Goal: Task Accomplishment & Management: Manage account settings

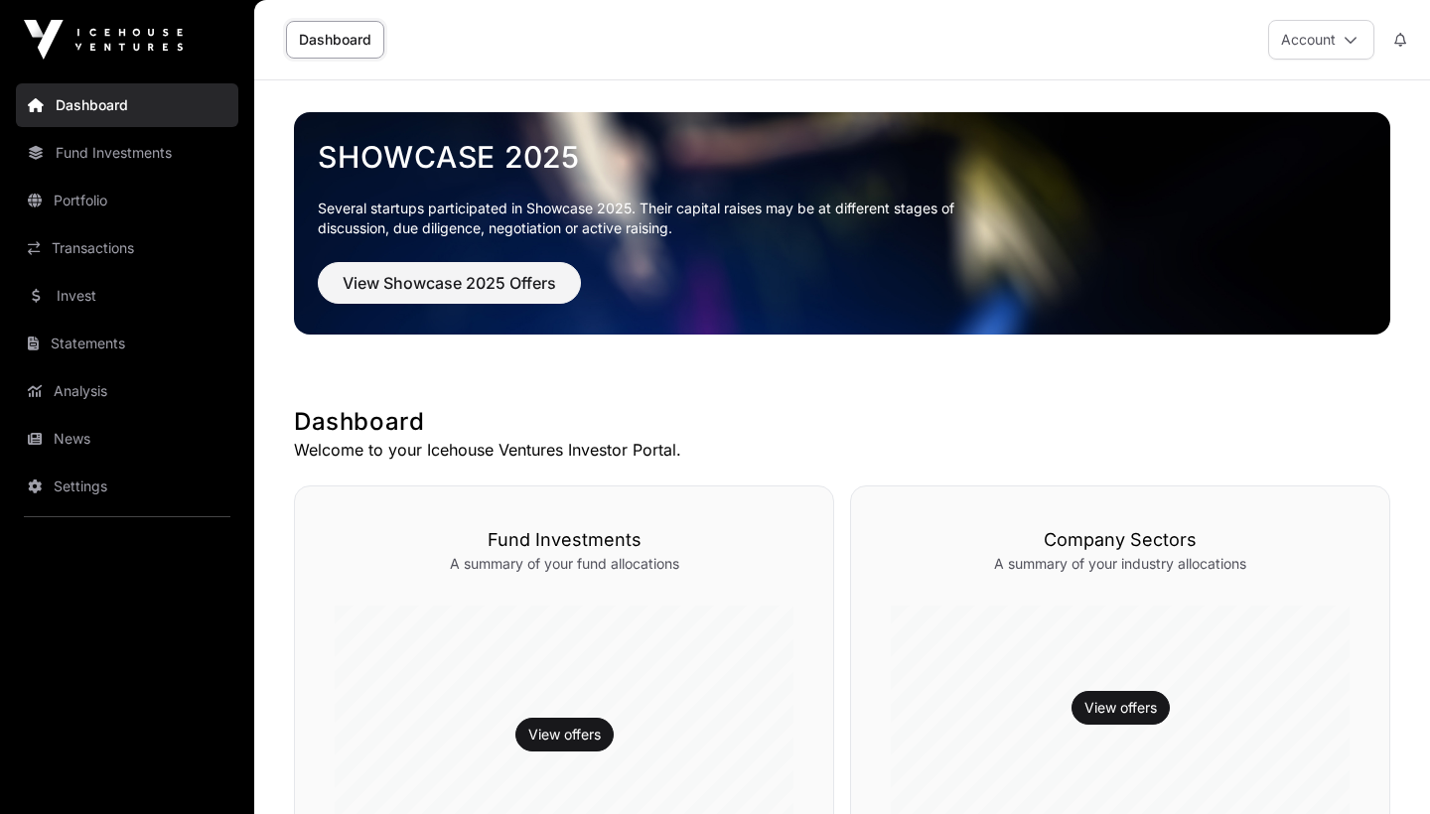
scroll to position [694, 0]
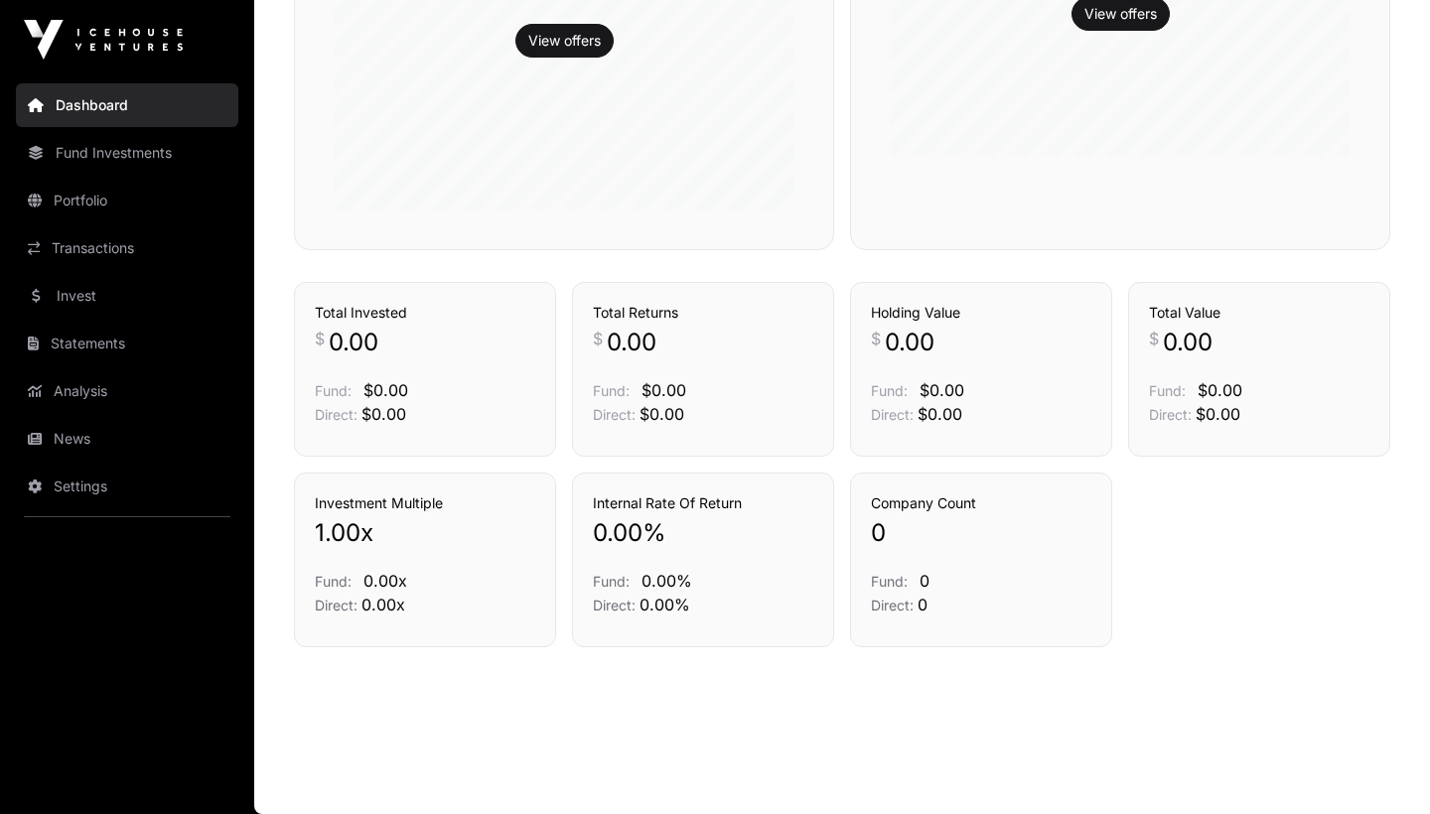
click at [107, 393] on link "Analysis" at bounding box center [127, 391] width 222 height 44
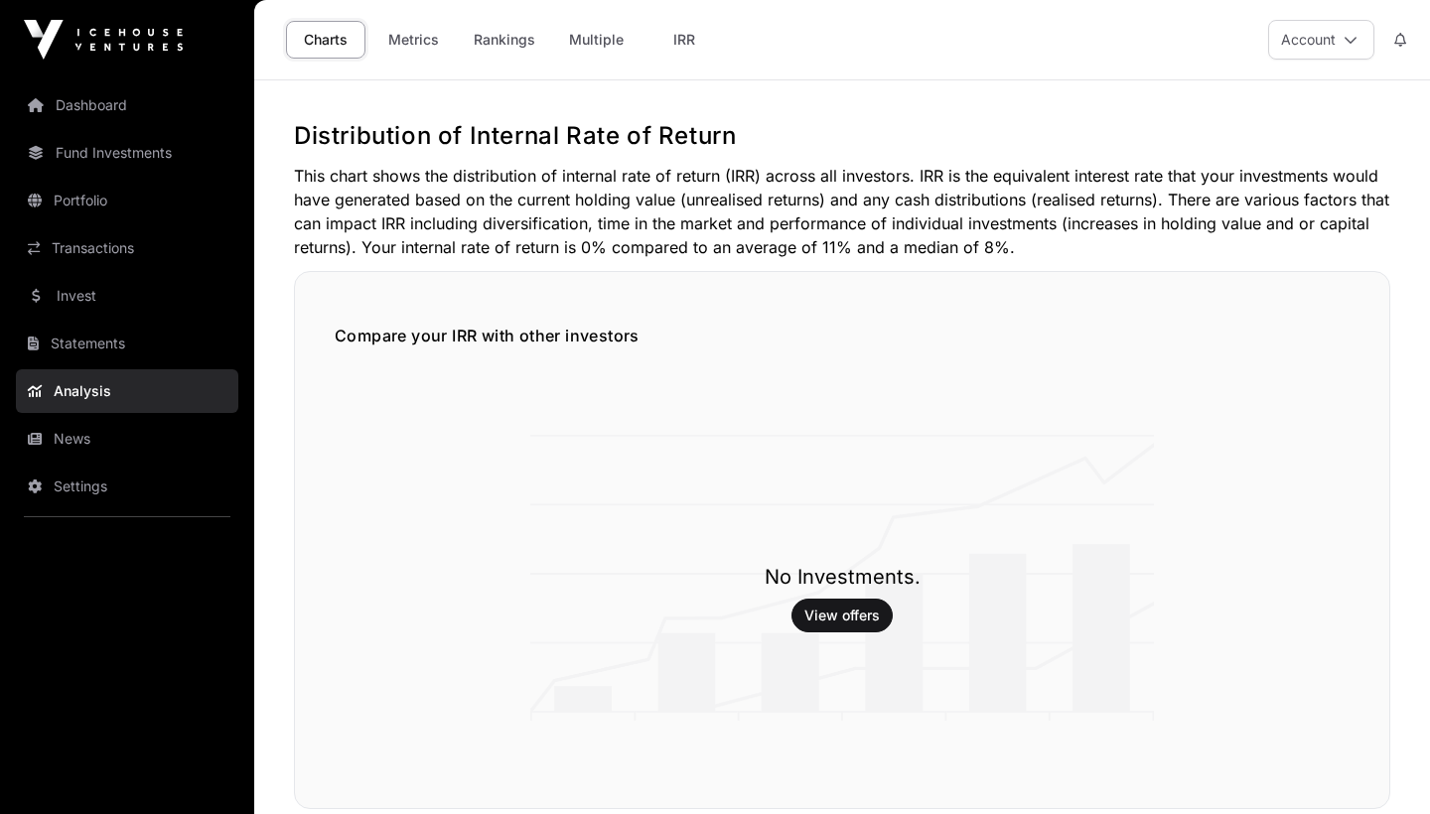
click at [103, 353] on link "Statements" at bounding box center [127, 344] width 222 height 44
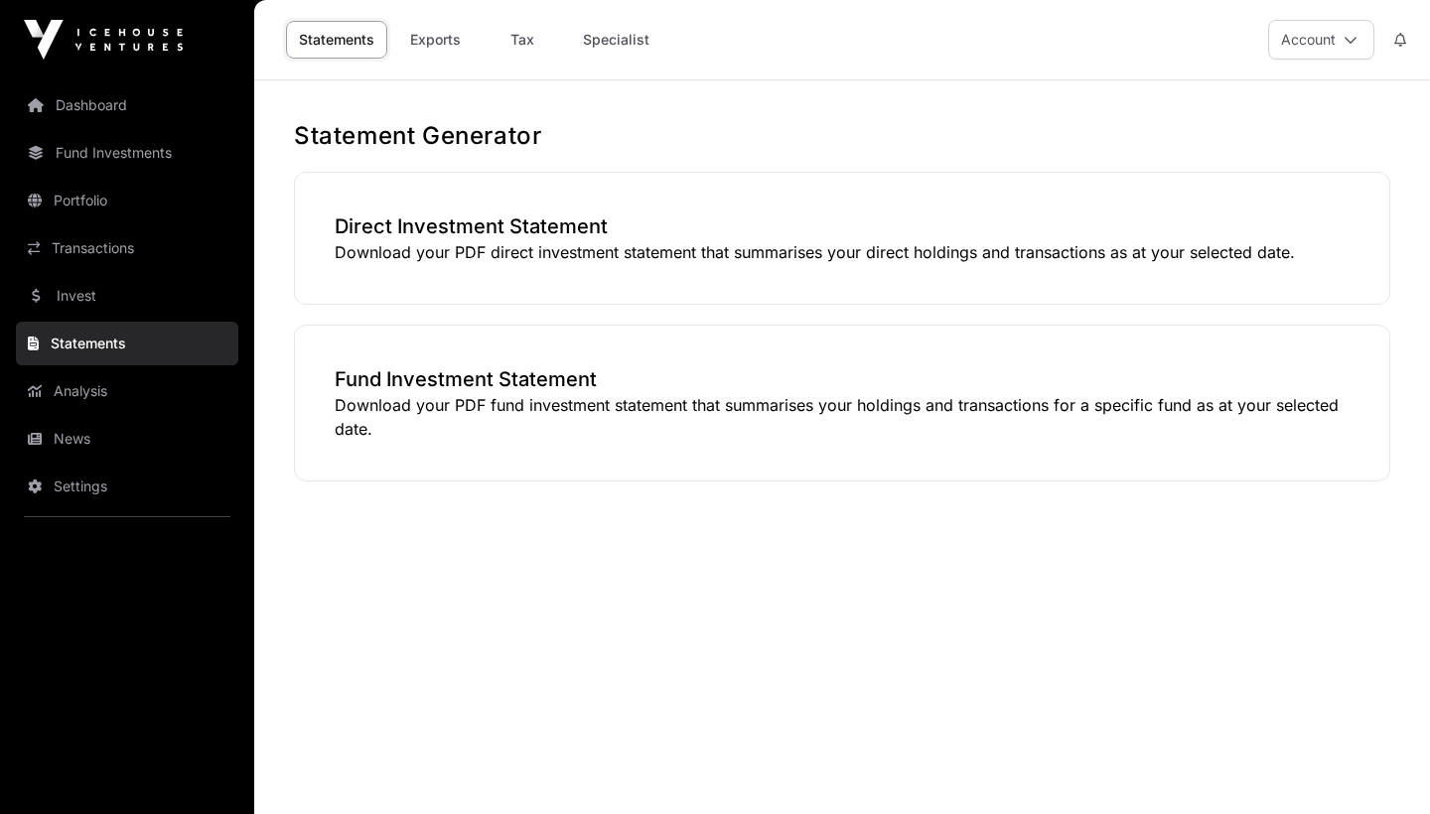
click at [88, 488] on link "Settings" at bounding box center [127, 487] width 222 height 44
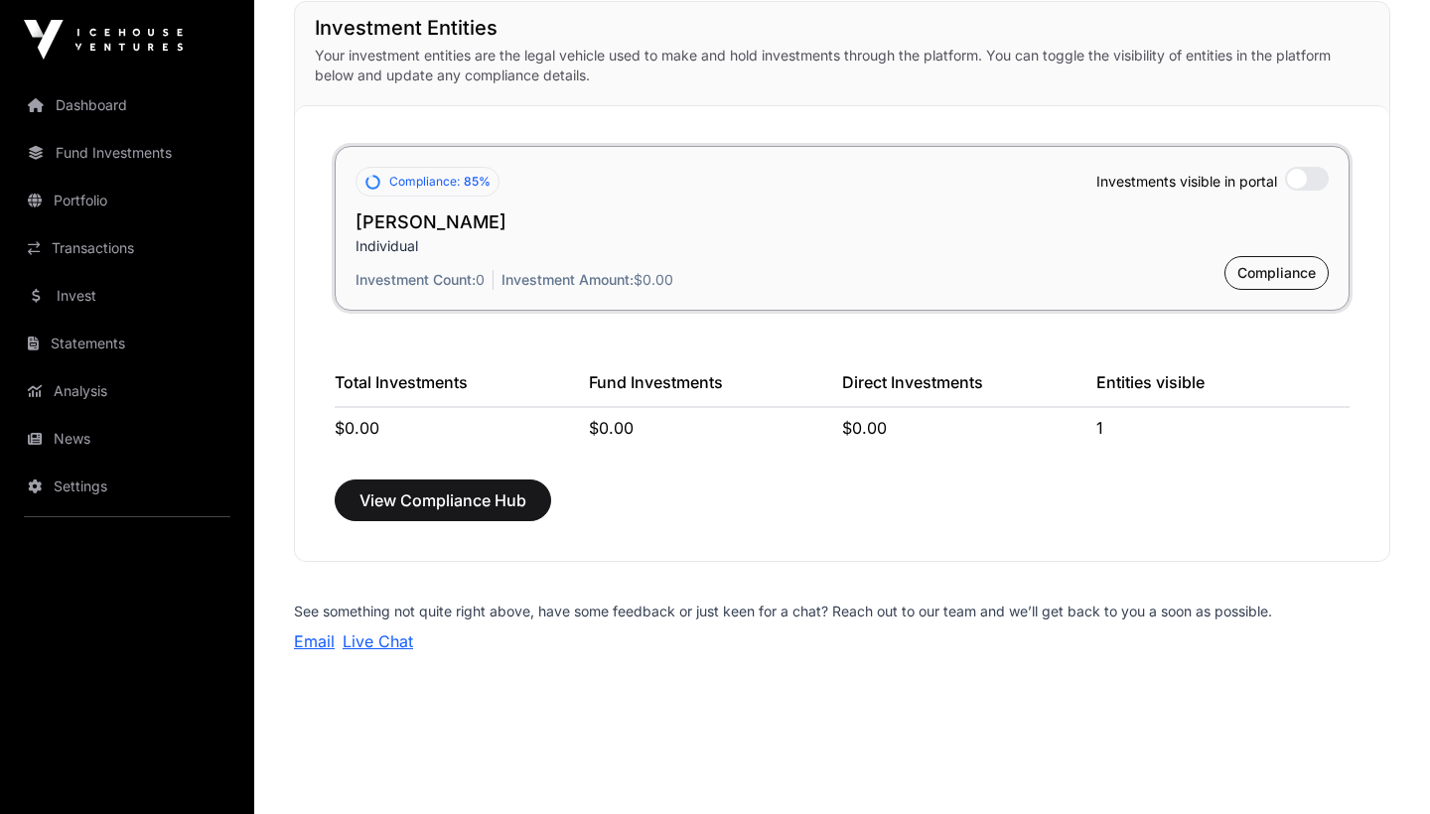
scroll to position [1510, 0]
click at [108, 101] on link "Dashboard" at bounding box center [127, 105] width 222 height 44
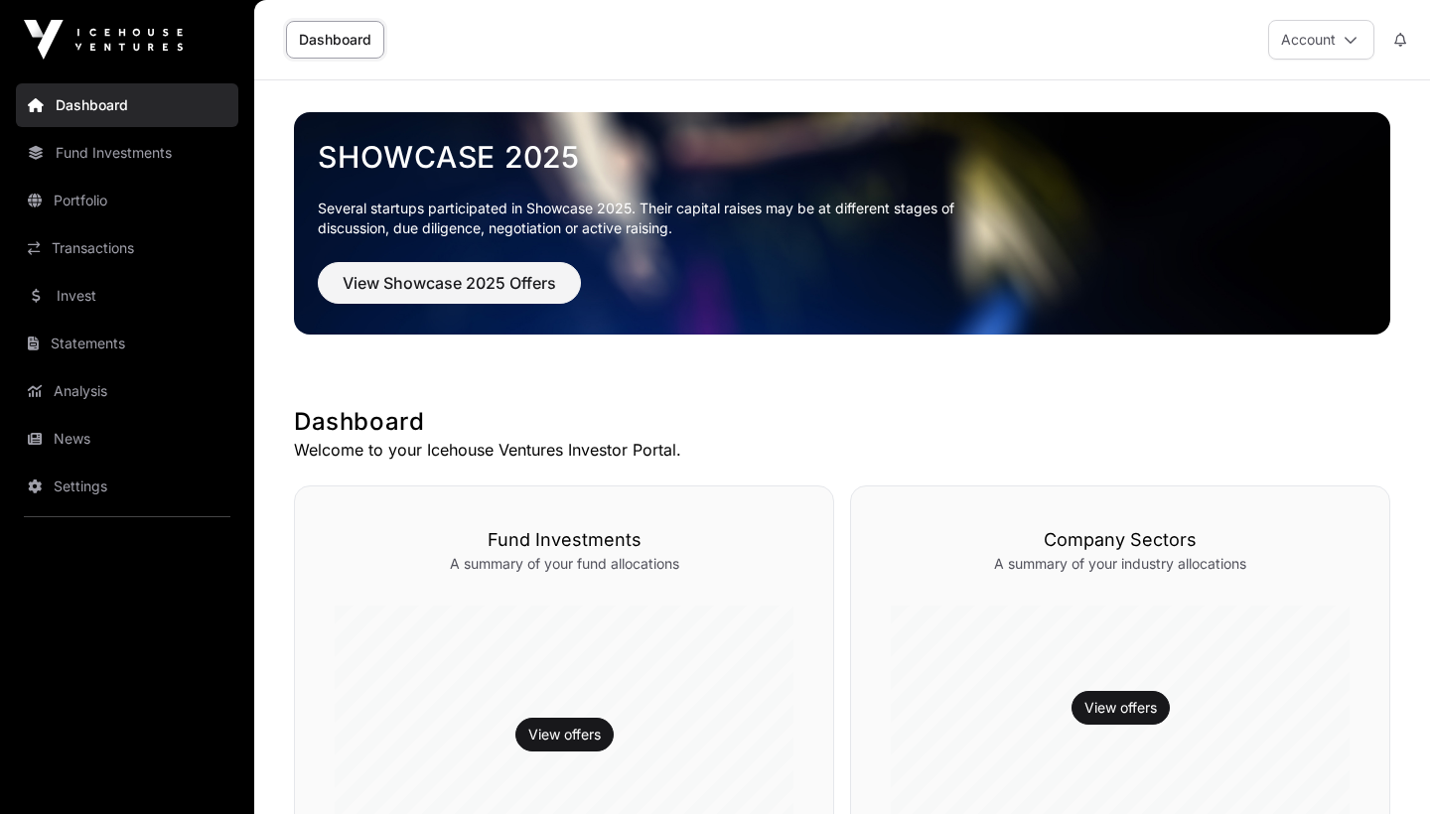
click at [72, 476] on link "Settings" at bounding box center [127, 487] width 222 height 44
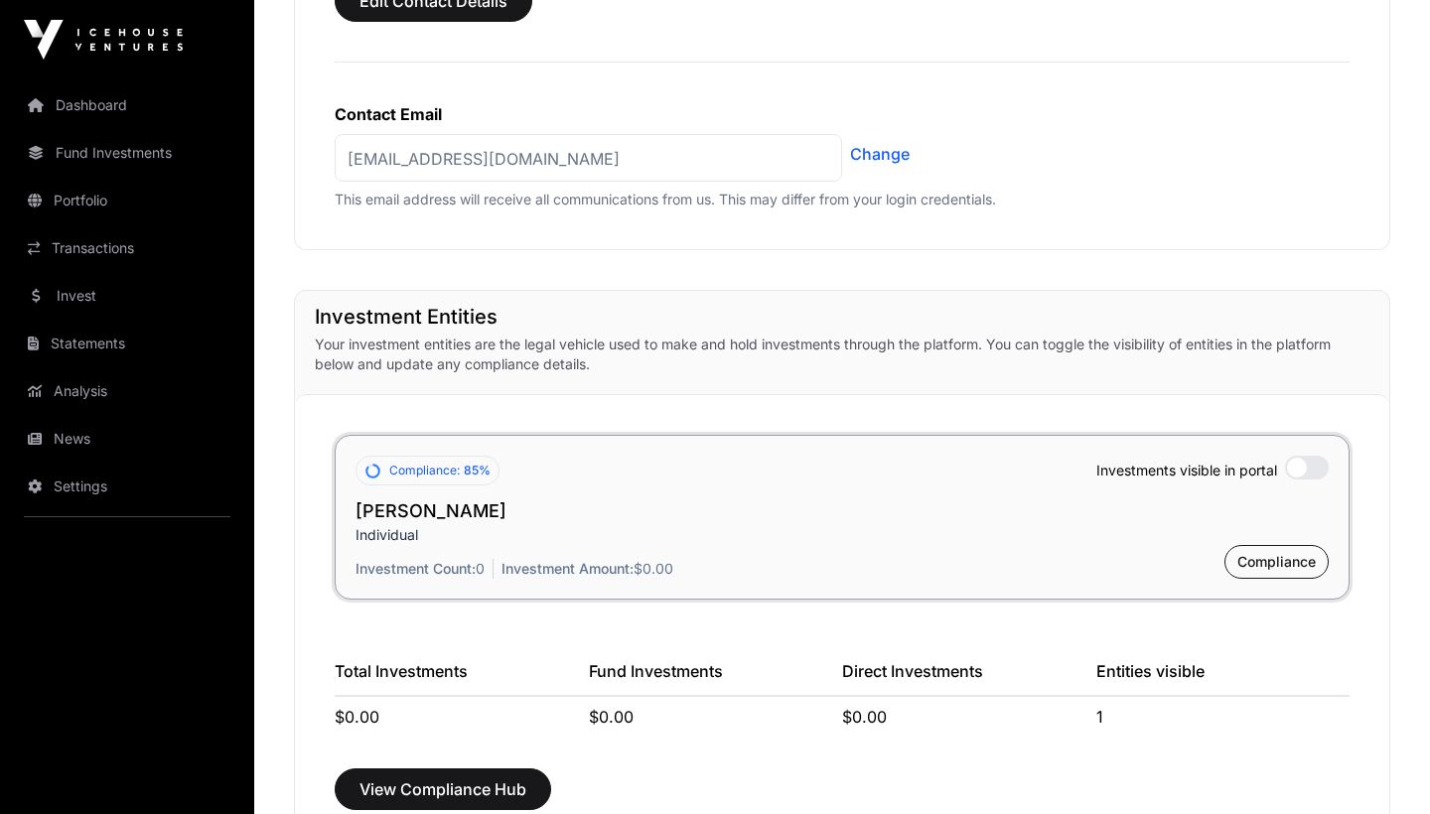
scroll to position [1222, 0]
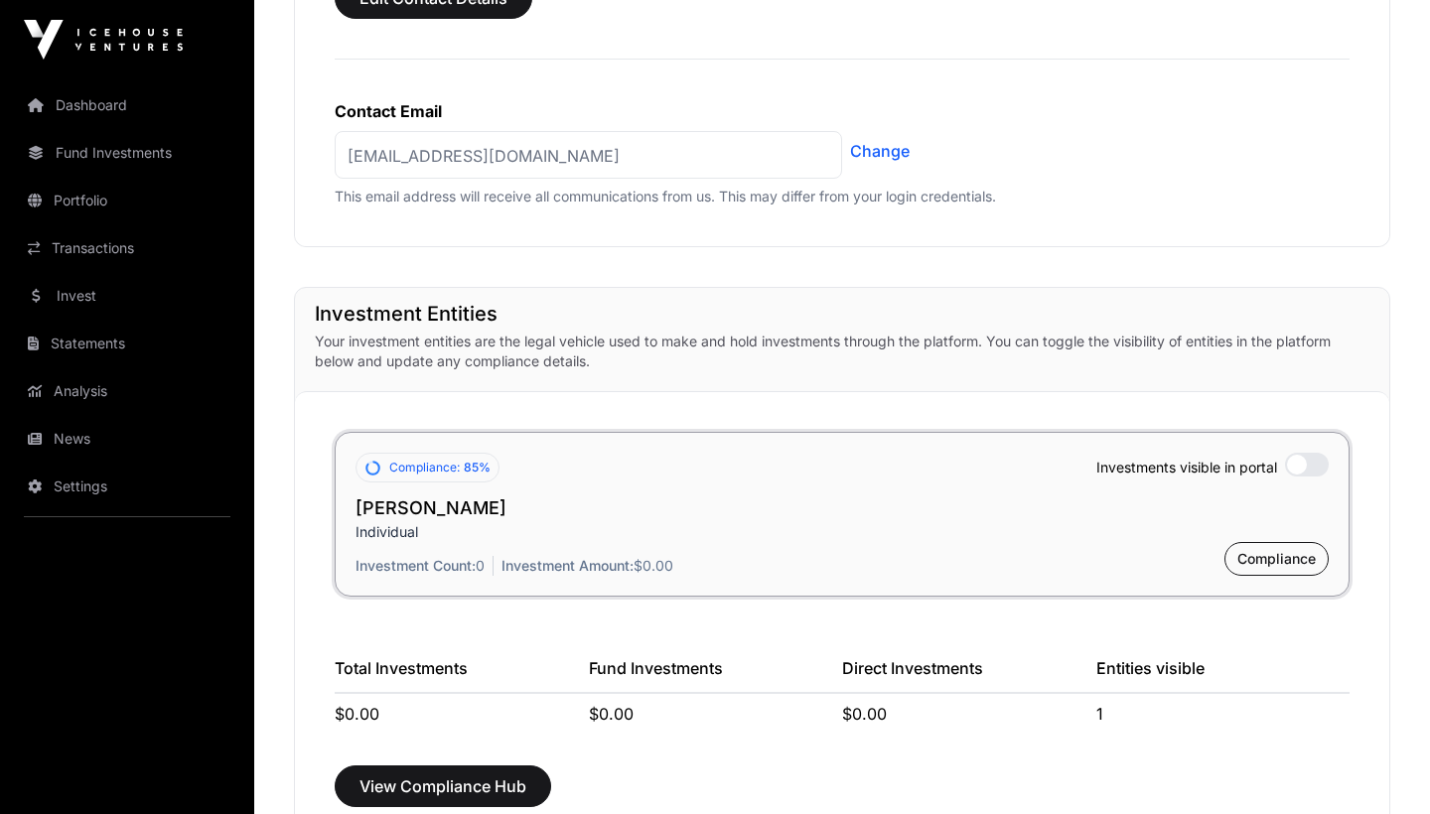
click at [1275, 568] on span "Compliance" at bounding box center [1276, 559] width 78 height 20
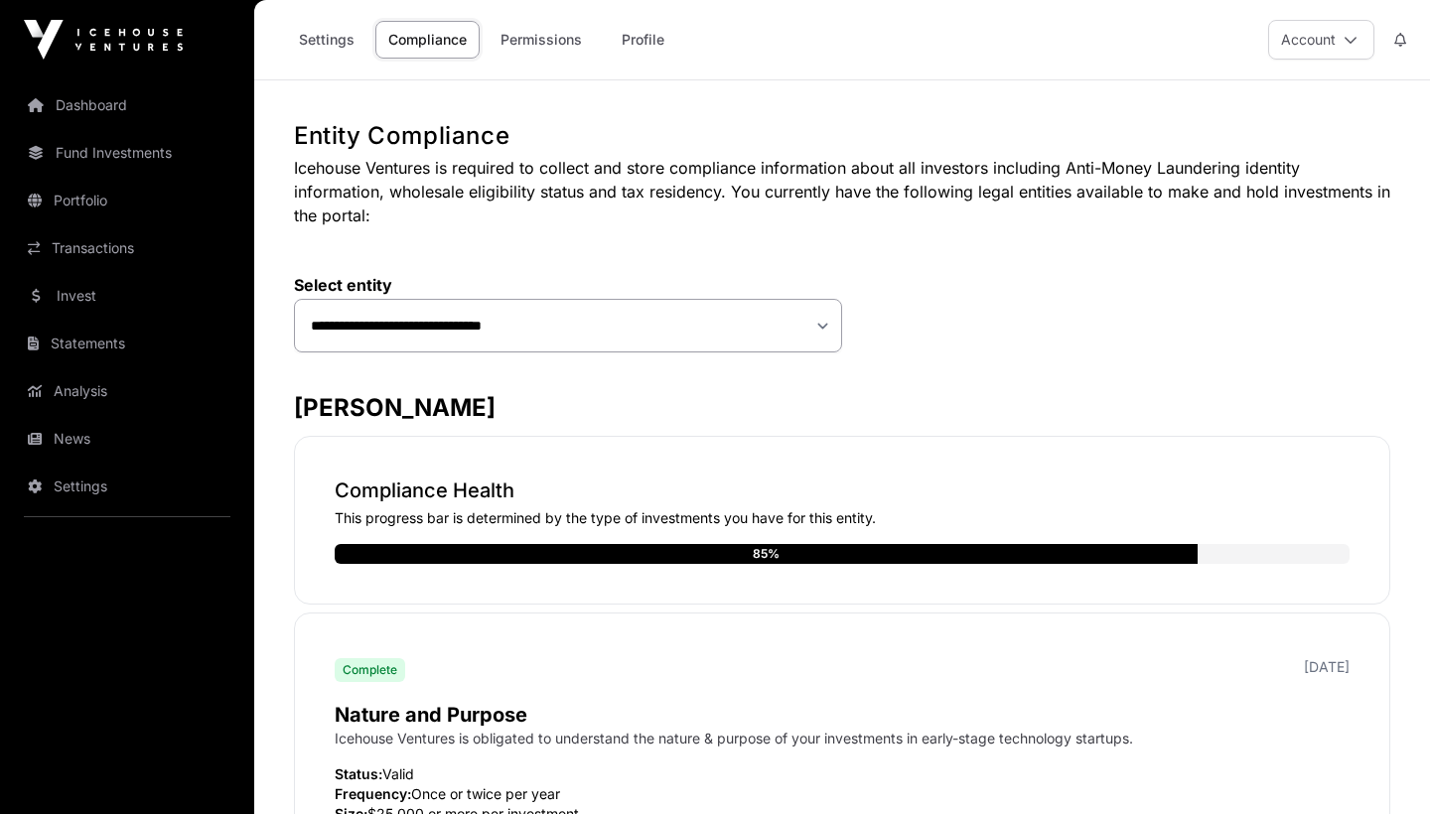
click at [165, 307] on link "Invest" at bounding box center [127, 296] width 222 height 44
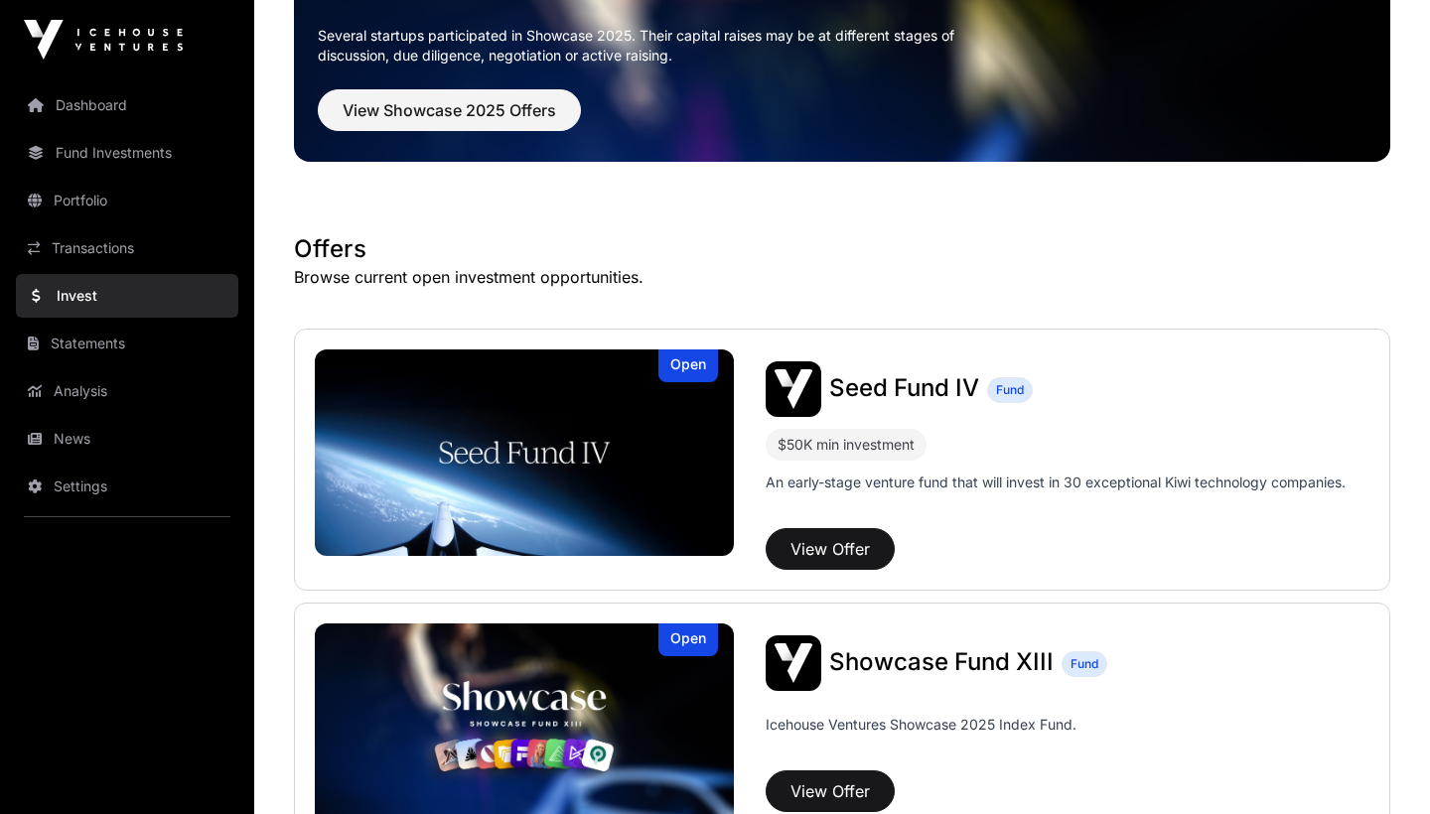
scroll to position [151, 0]
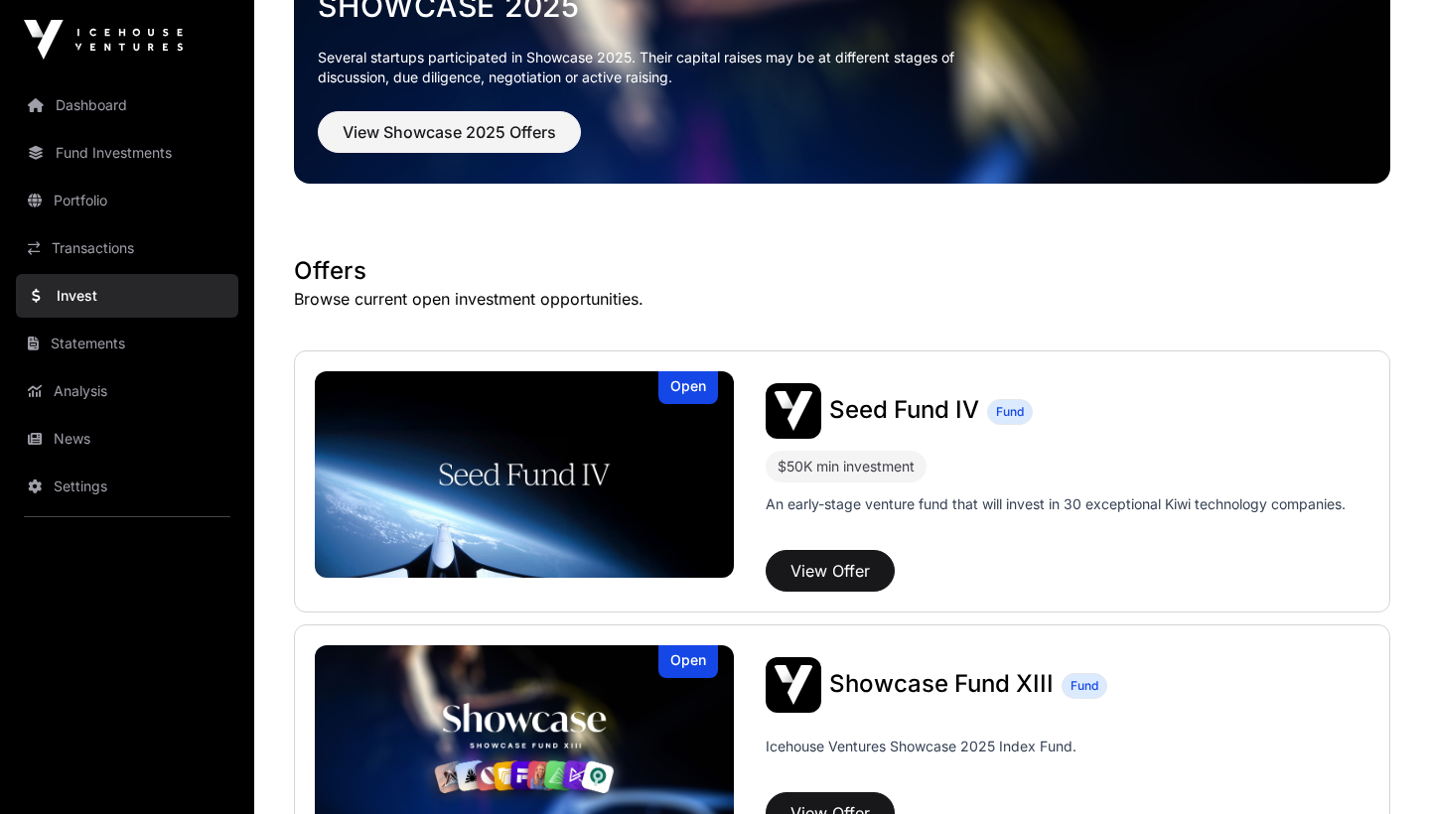
click at [811, 577] on button "View Offer" at bounding box center [829, 571] width 129 height 42
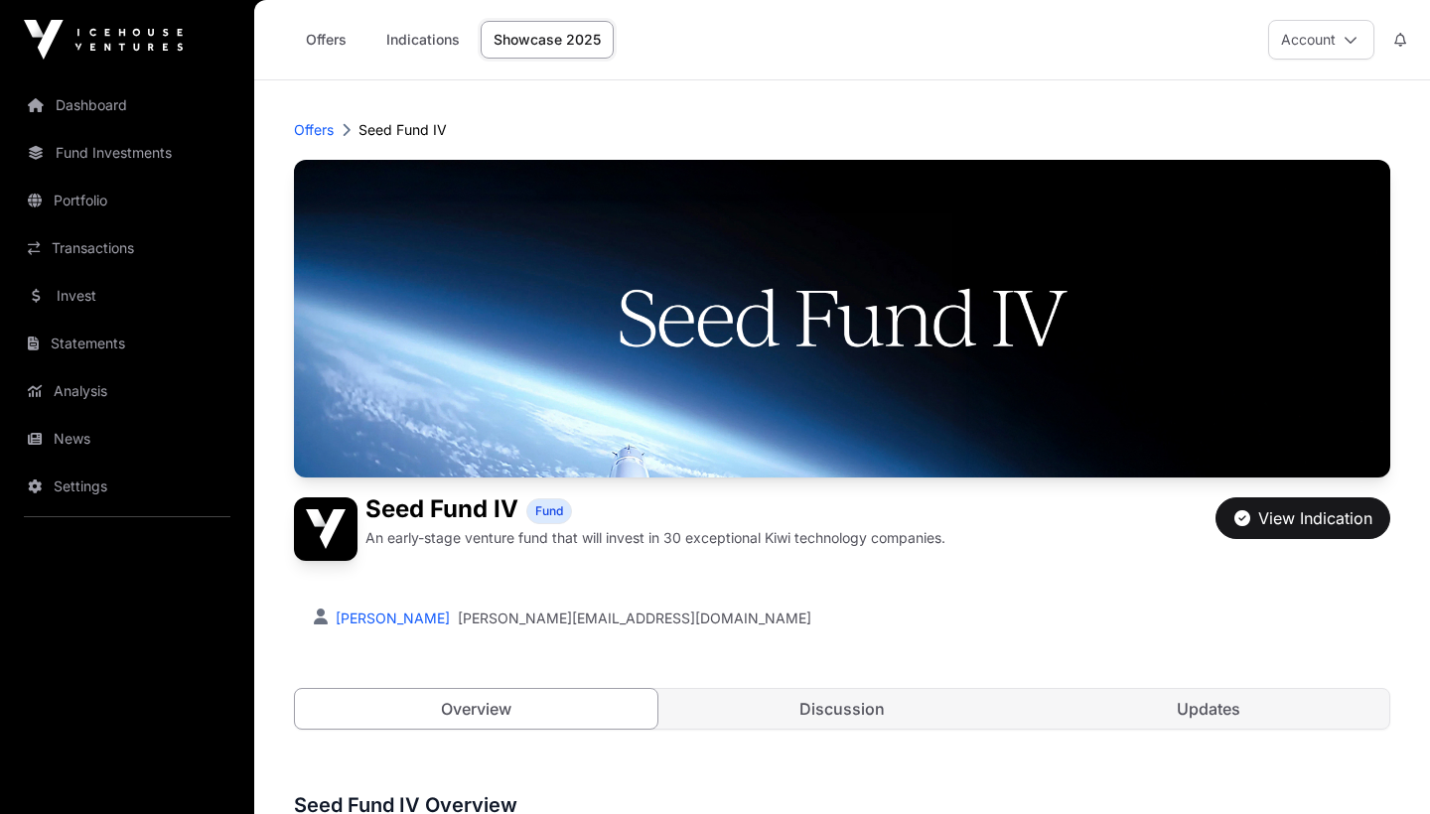
scroll to position [18, 0]
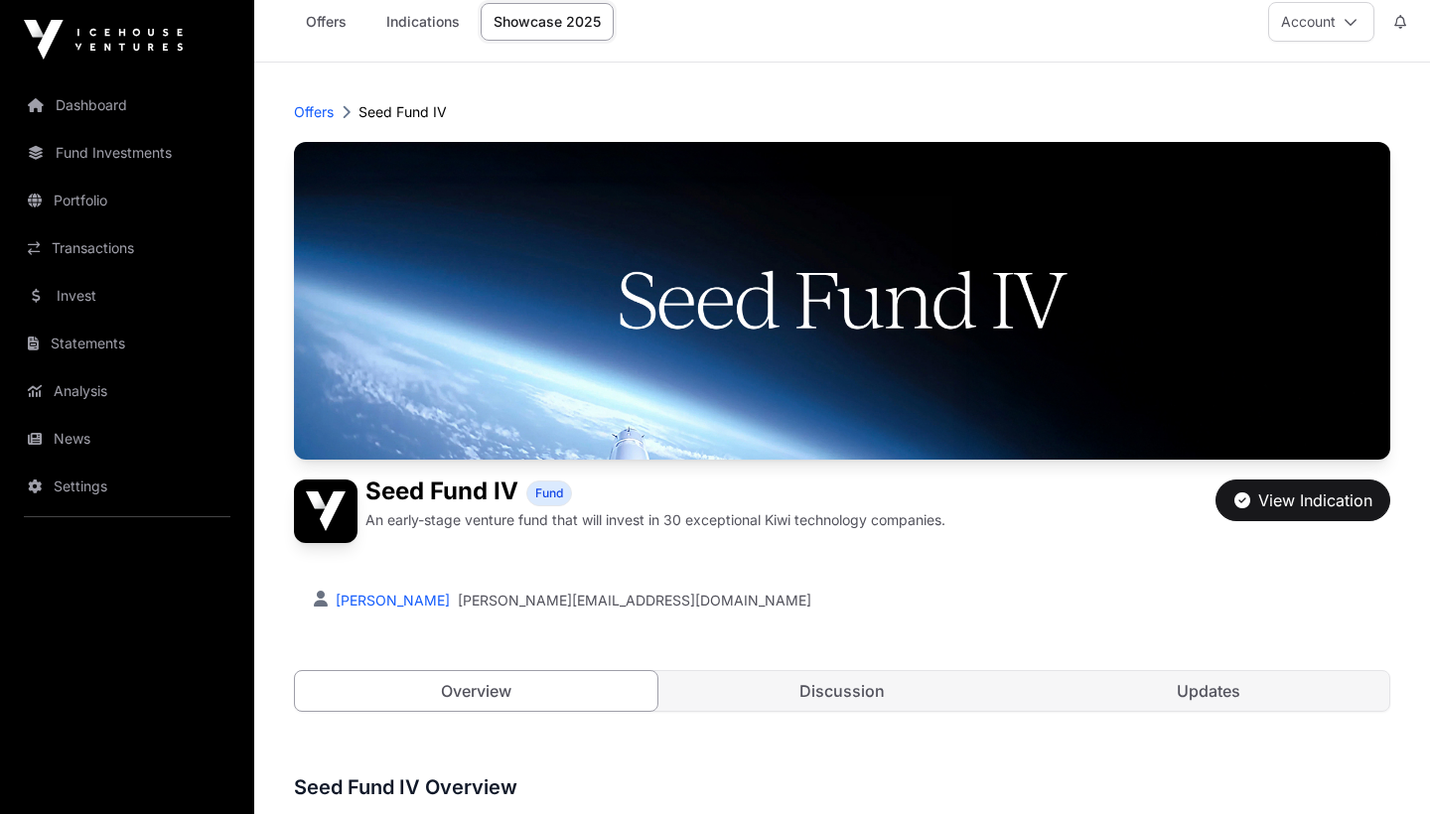
click at [1275, 503] on div "View Indication" at bounding box center [1303, 500] width 138 height 24
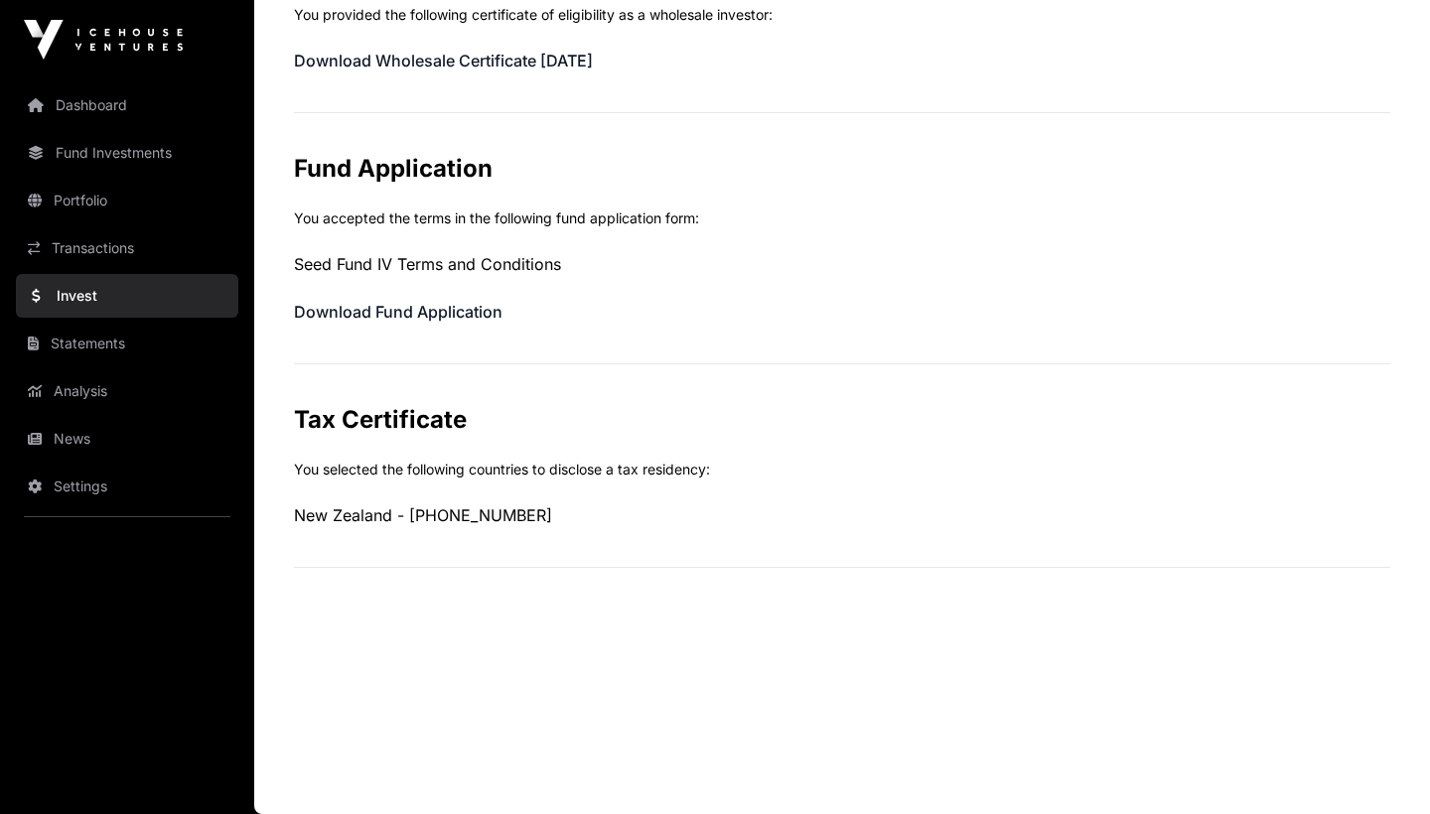
scroll to position [916, 0]
click at [118, 114] on link "Dashboard" at bounding box center [127, 105] width 222 height 44
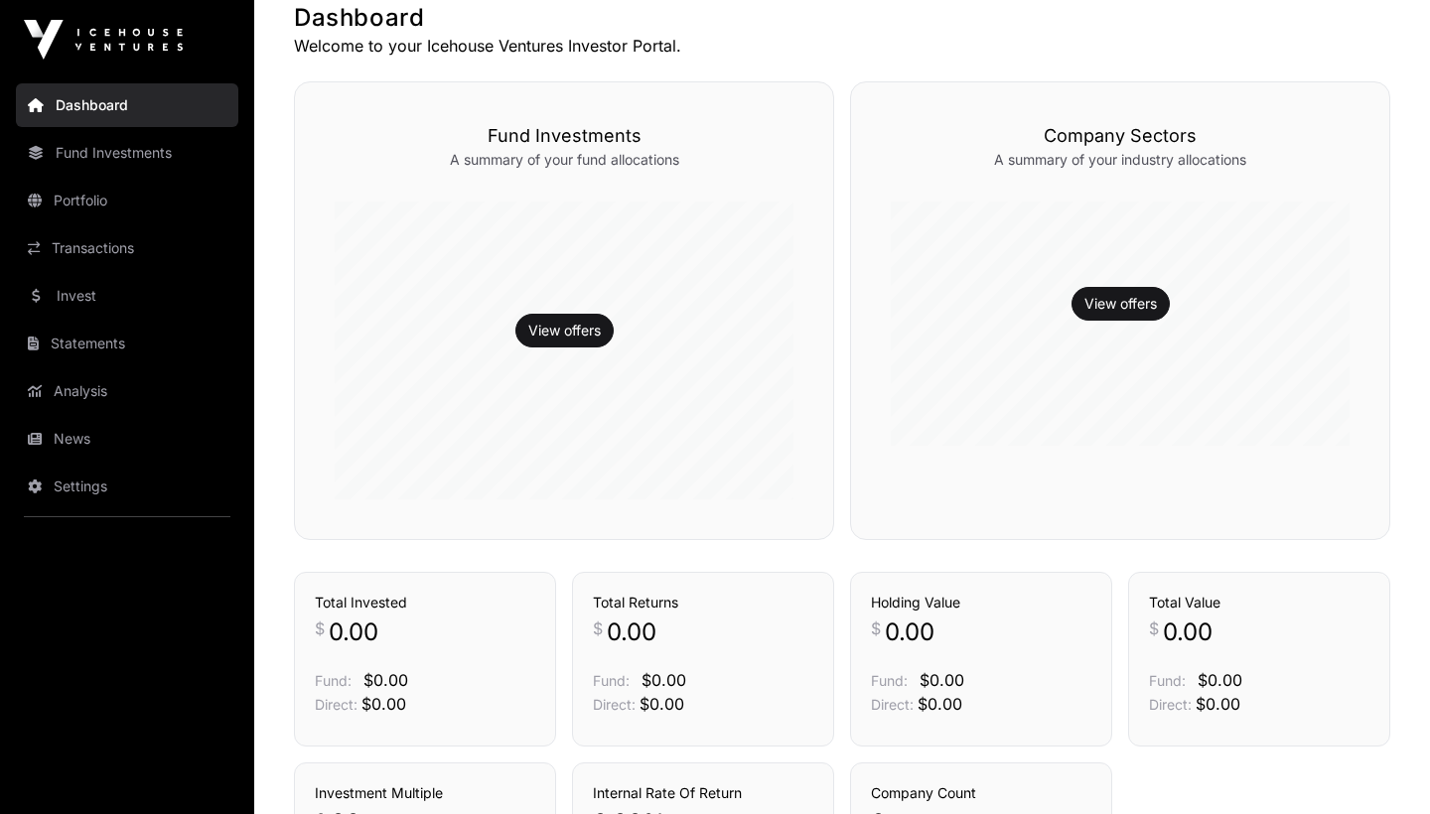
scroll to position [400, 0]
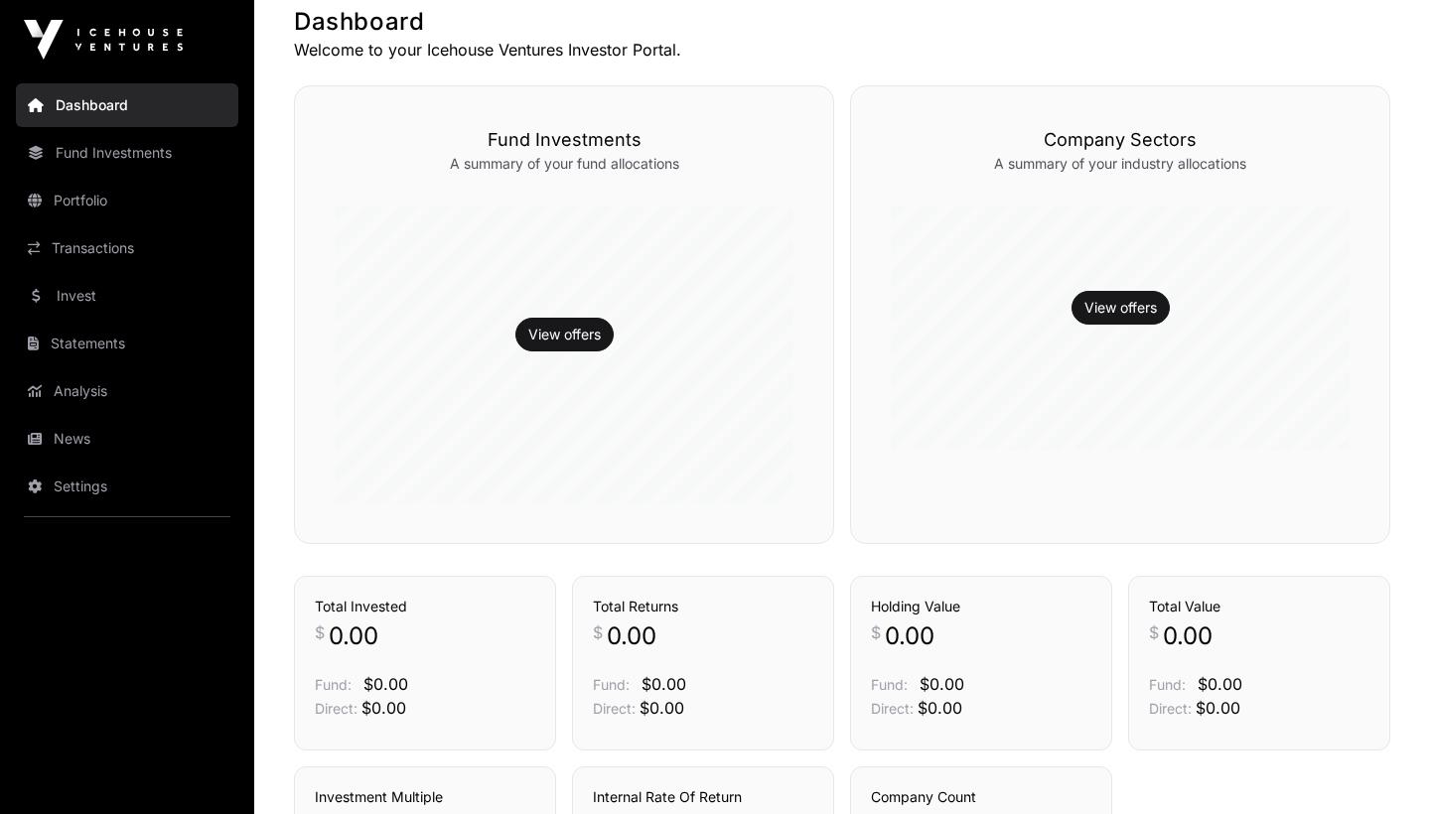
click at [549, 338] on link "View offers" at bounding box center [564, 335] width 72 height 20
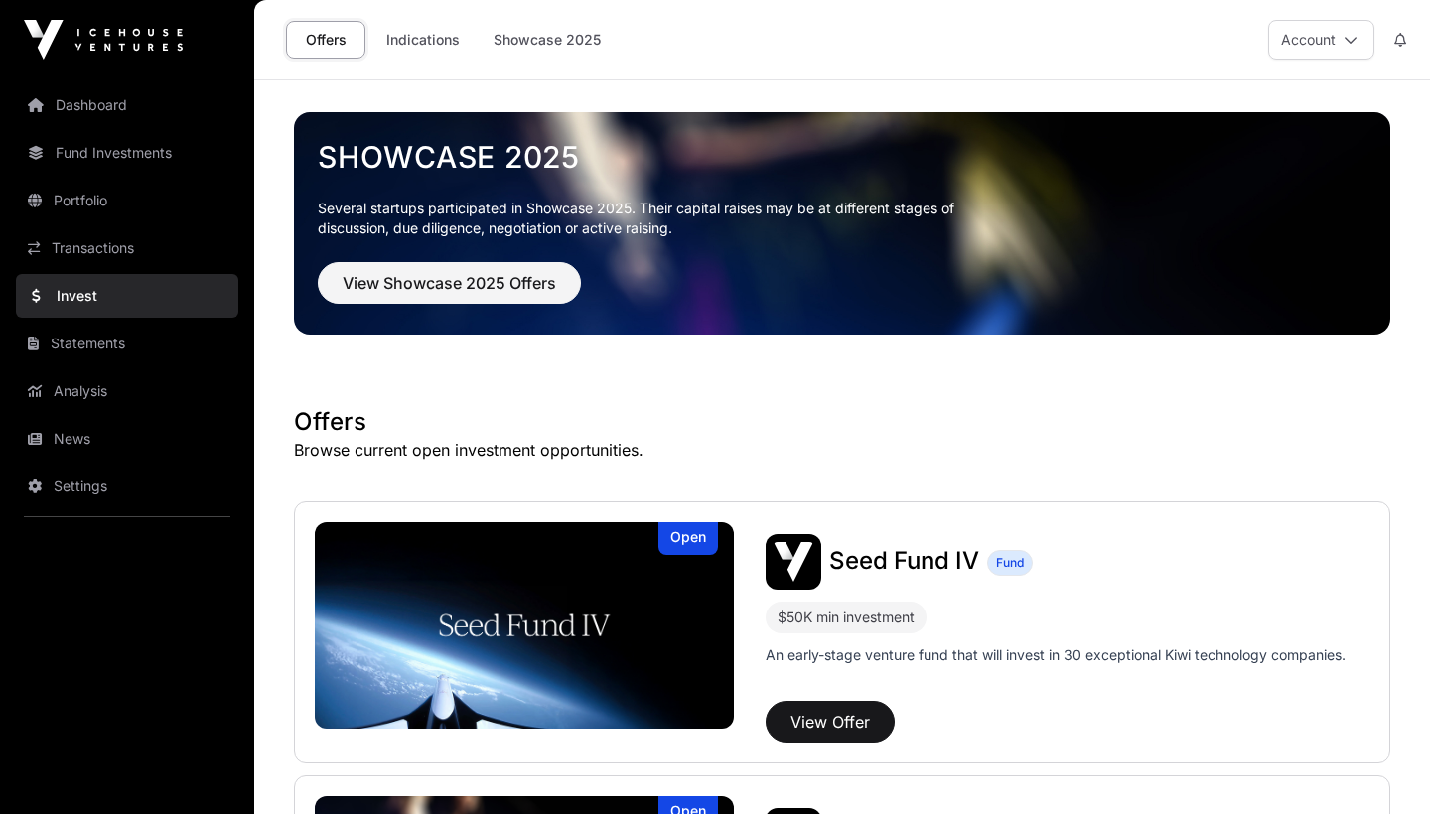
click at [434, 47] on link "Indications" at bounding box center [422, 40] width 99 height 38
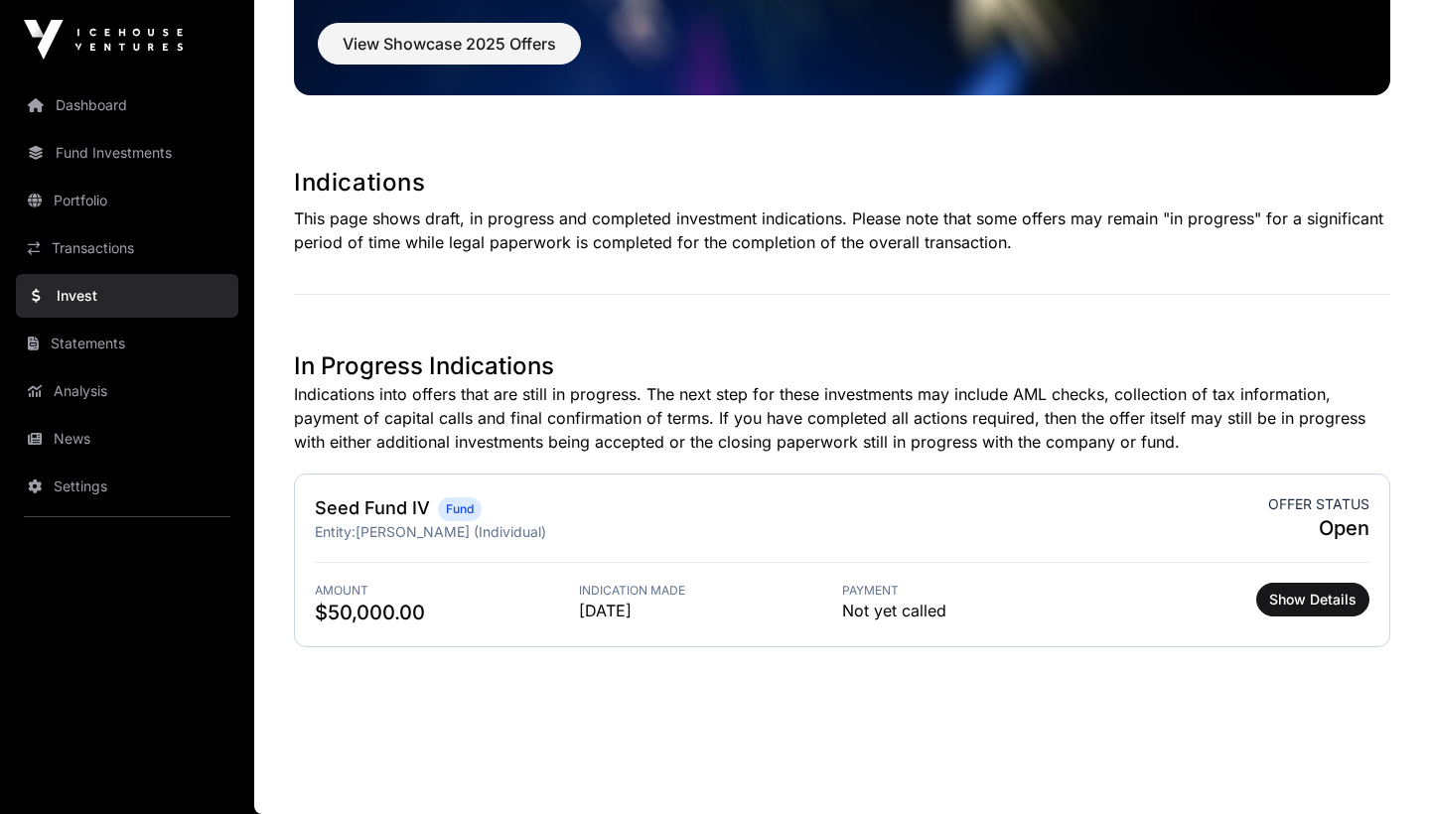
scroll to position [239, 0]
click at [1284, 600] on span "Show Details" at bounding box center [1312, 600] width 87 height 20
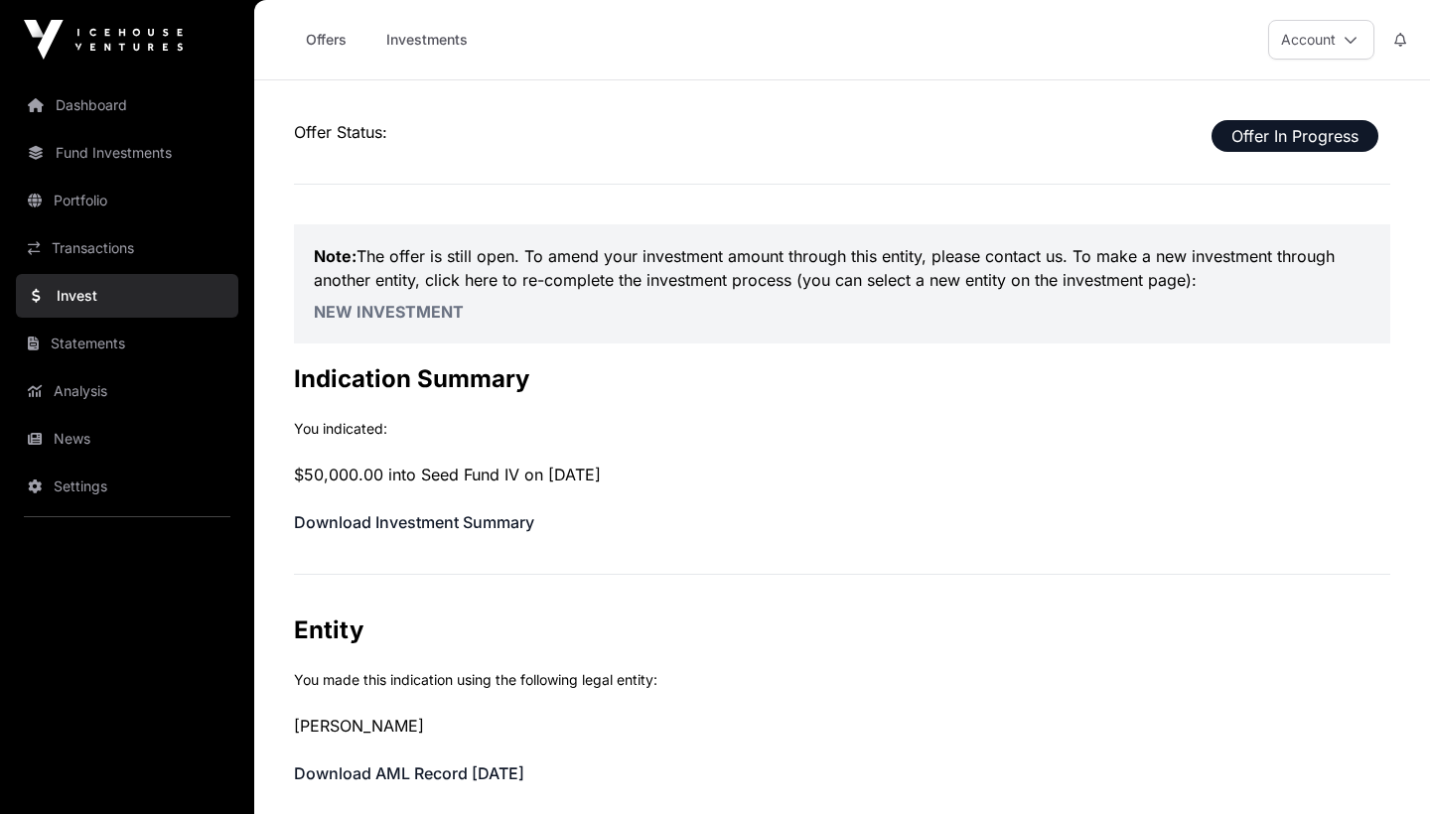
click at [1299, 141] on span "Offer In Progress" at bounding box center [1294, 136] width 167 height 32
click at [148, 341] on link "Statements" at bounding box center [127, 344] width 222 height 44
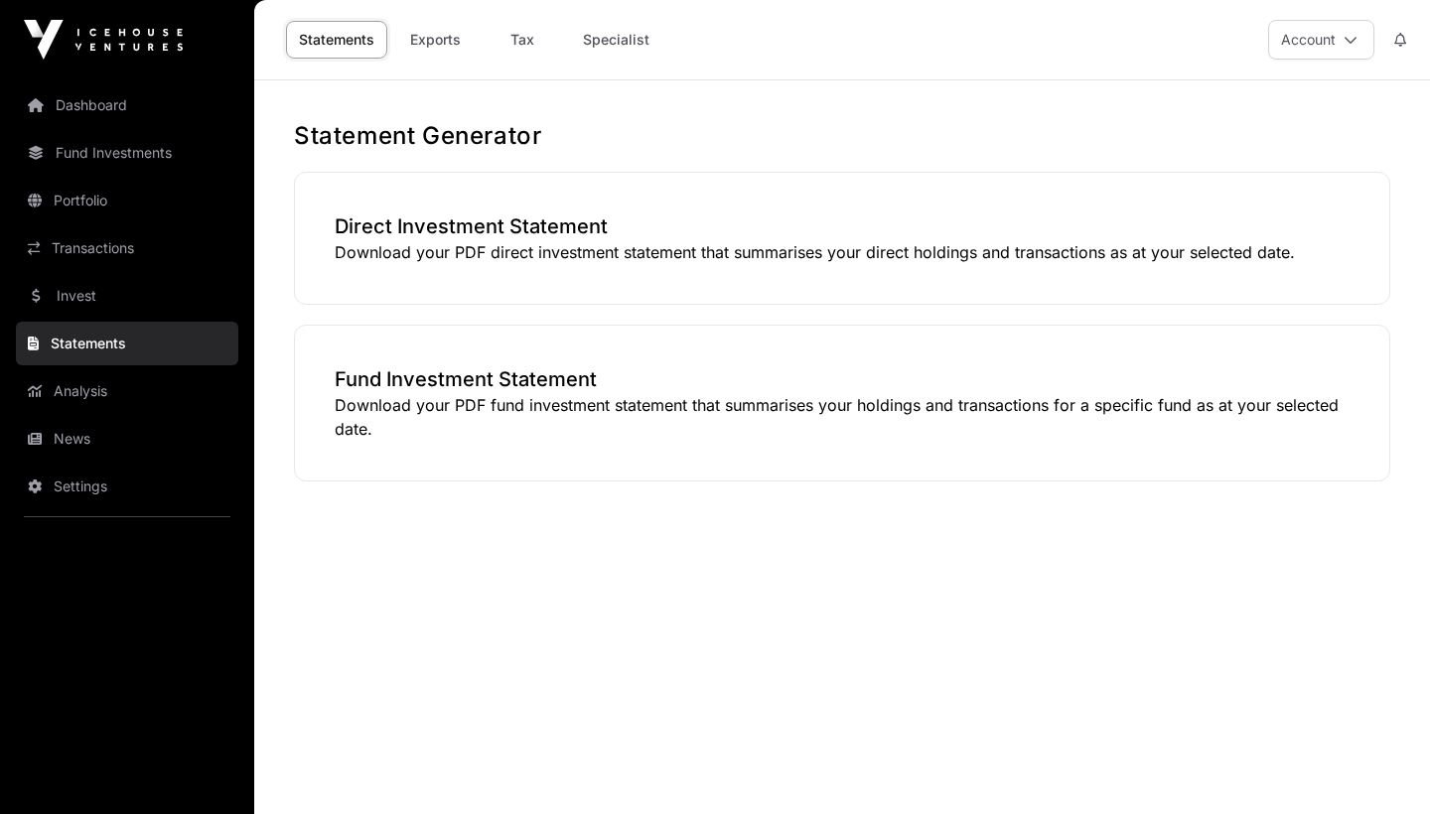
click at [85, 399] on link "Analysis" at bounding box center [127, 391] width 222 height 44
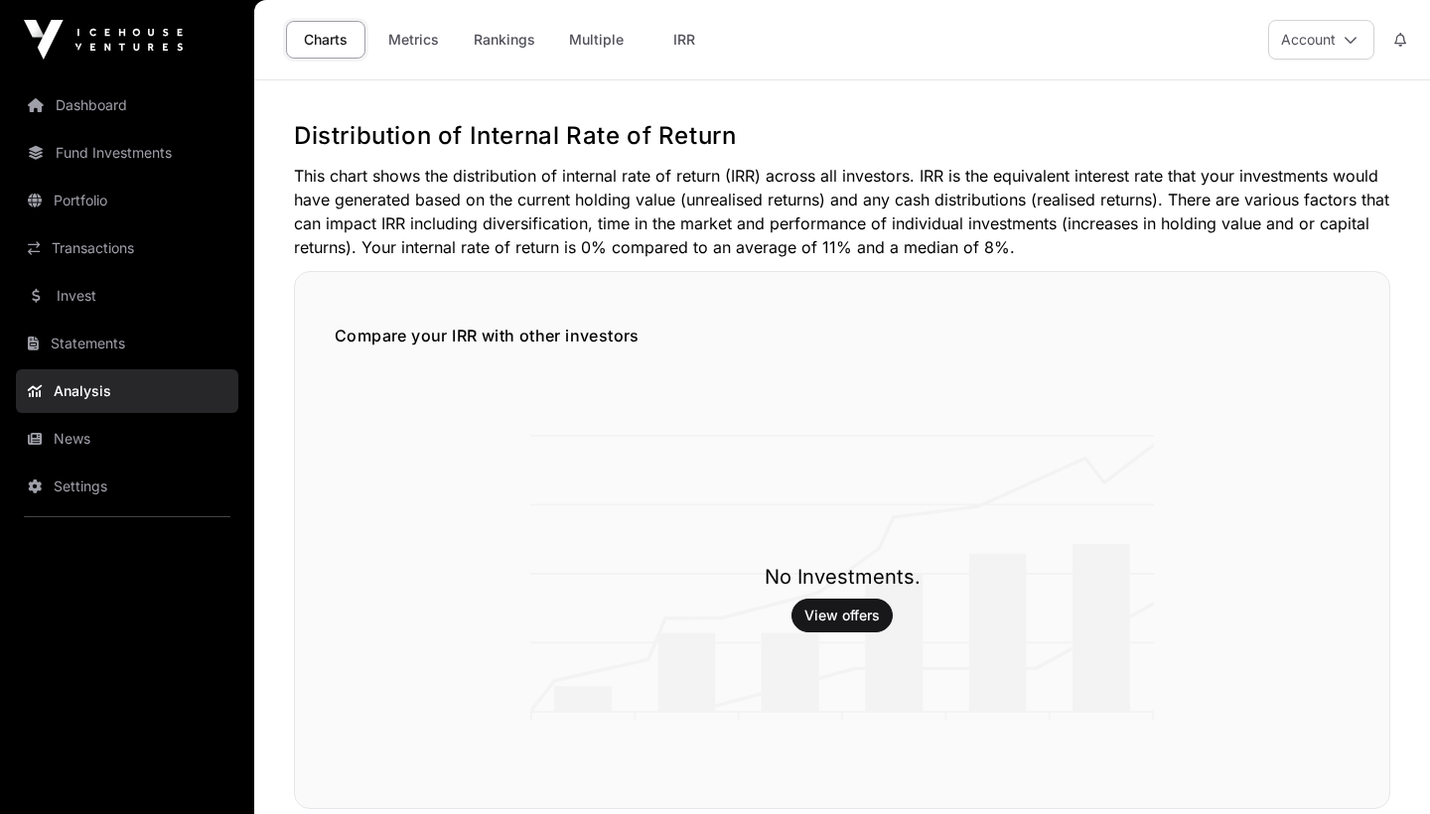
click at [96, 448] on link "News" at bounding box center [127, 439] width 222 height 44
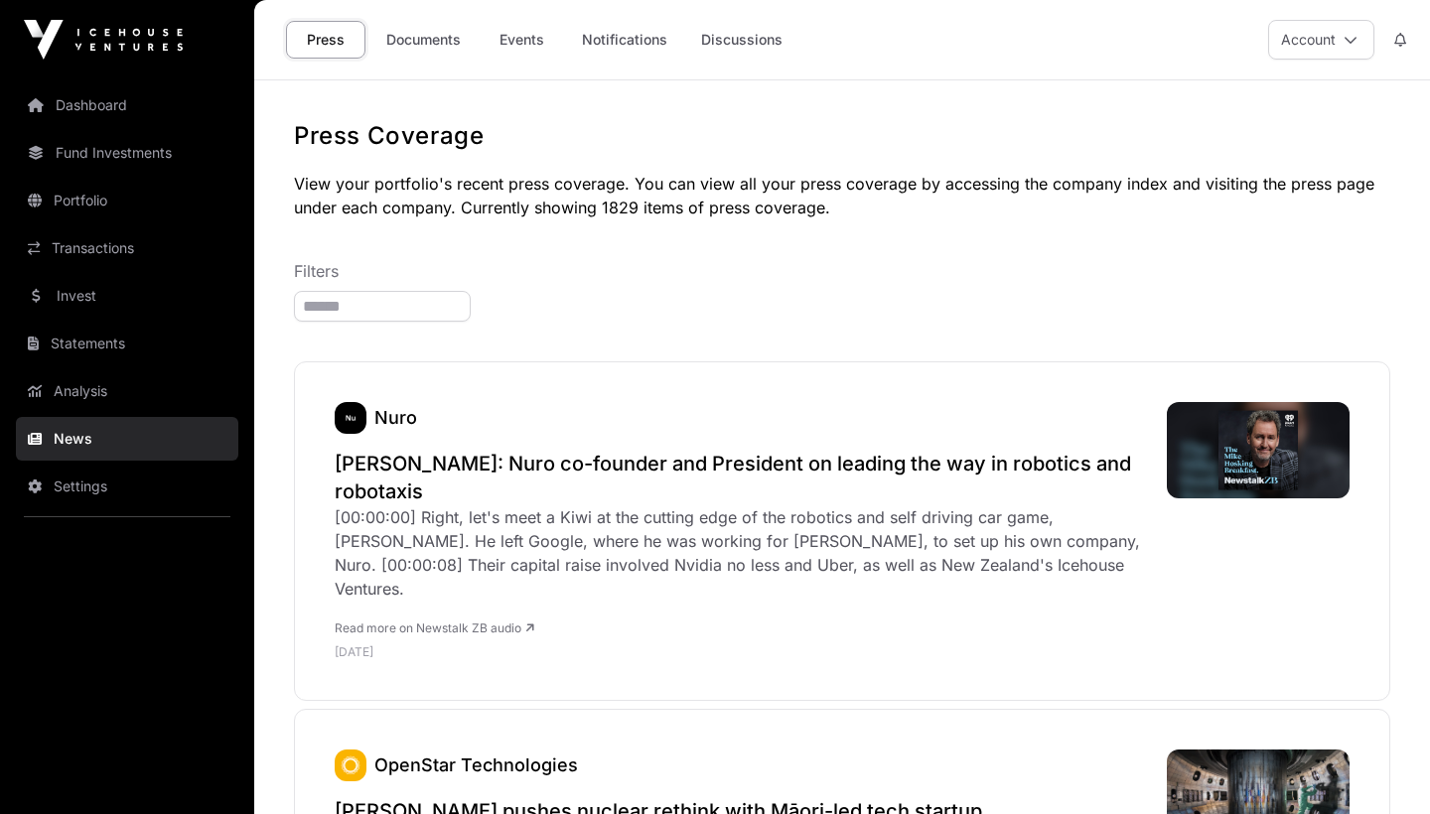
click at [79, 483] on link "Settings" at bounding box center [127, 487] width 222 height 44
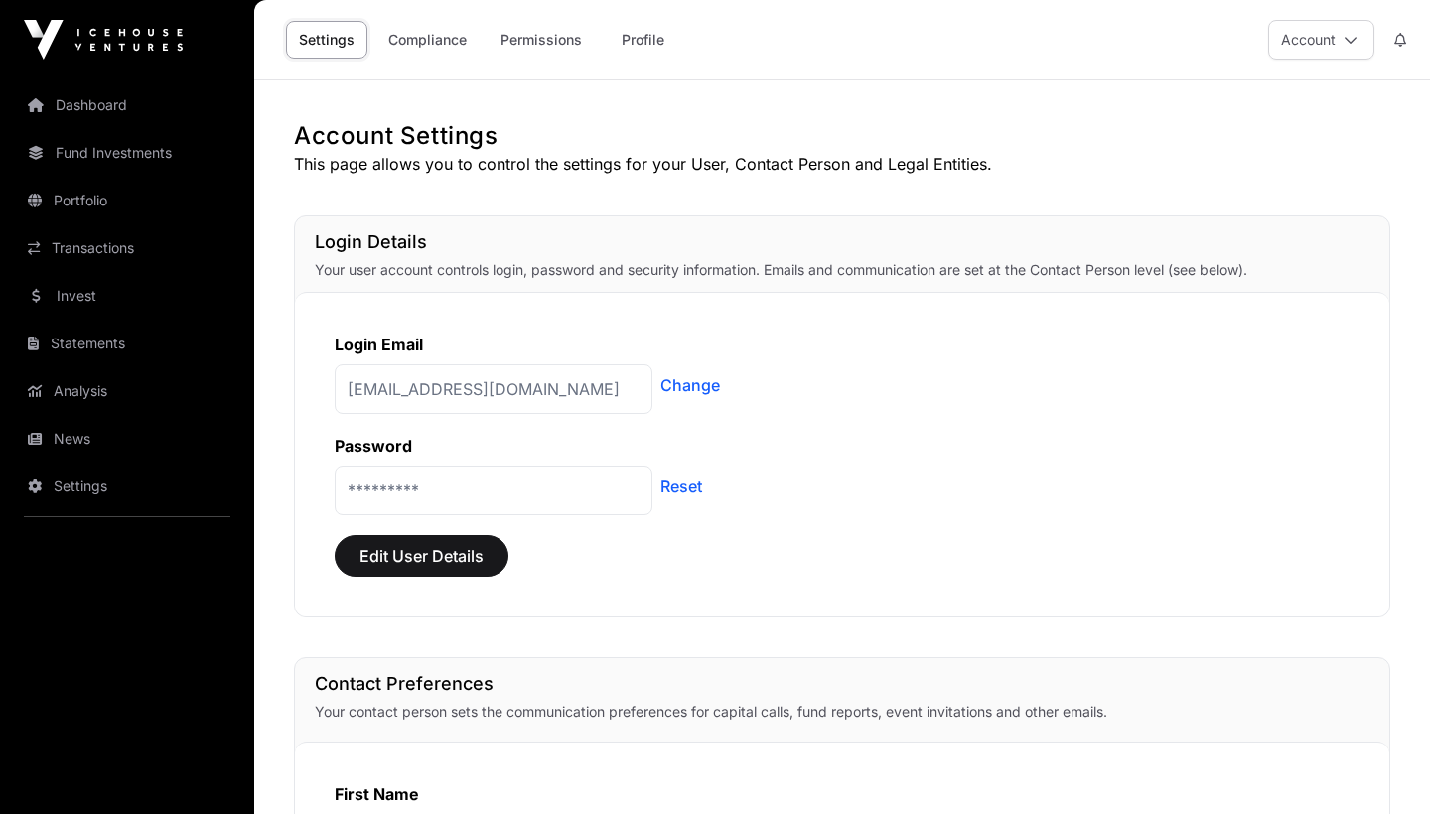
click at [444, 46] on link "Compliance" at bounding box center [427, 40] width 104 height 38
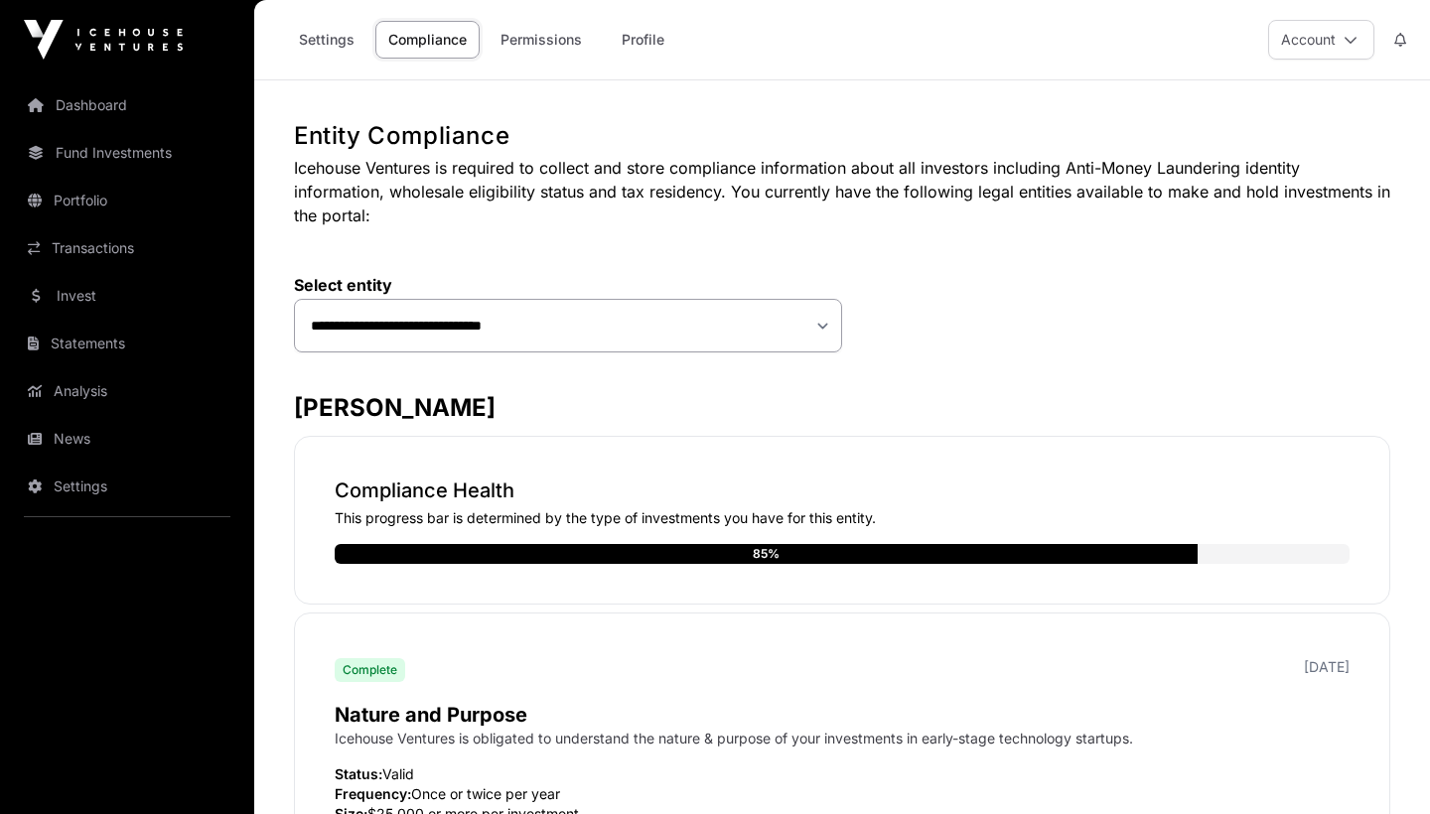
click at [485, 556] on div "85%" at bounding box center [766, 554] width 863 height 20
click at [550, 28] on link "Permissions" at bounding box center [540, 40] width 107 height 38
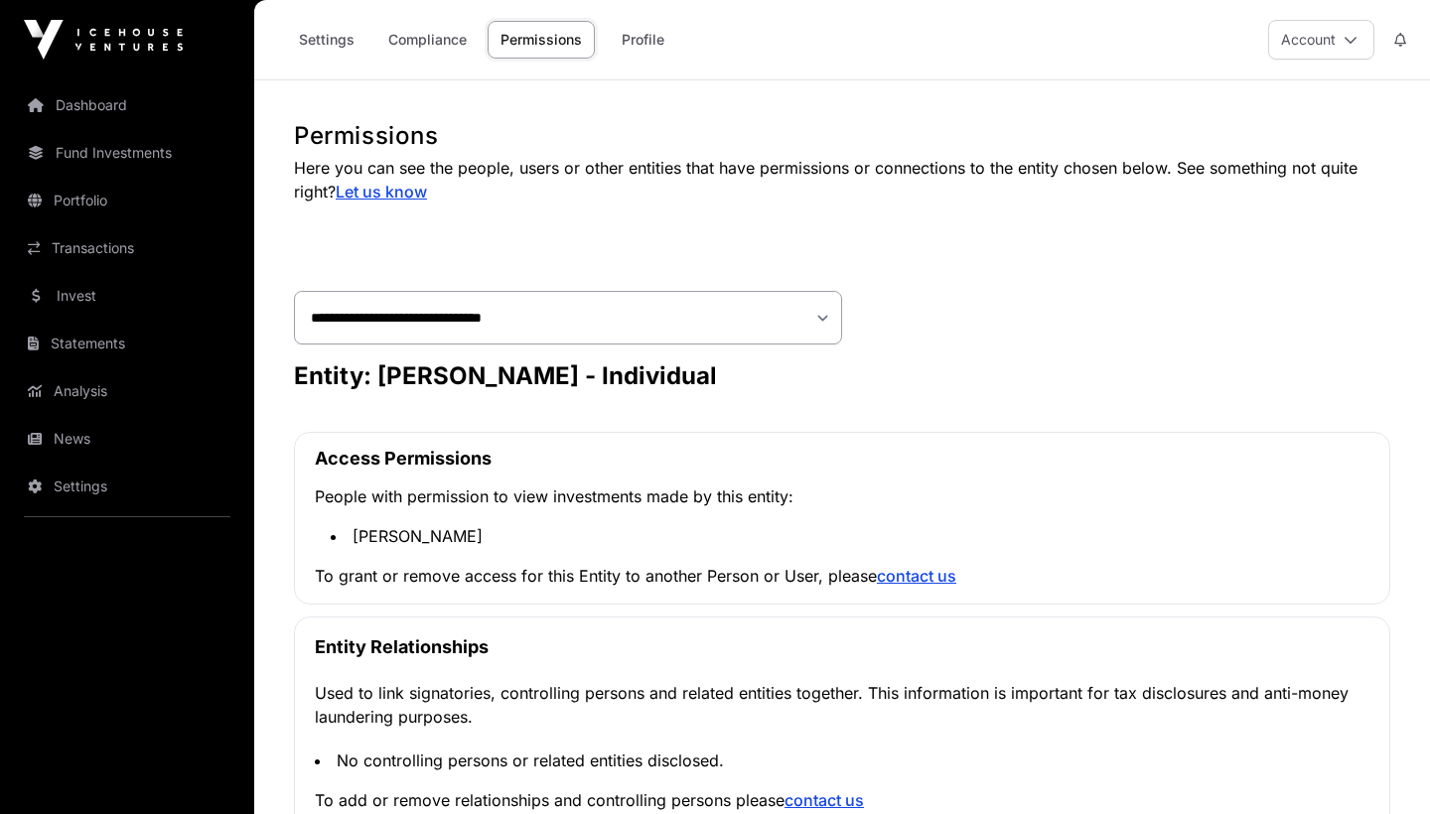
click at [657, 37] on link "Profile" at bounding box center [642, 40] width 79 height 38
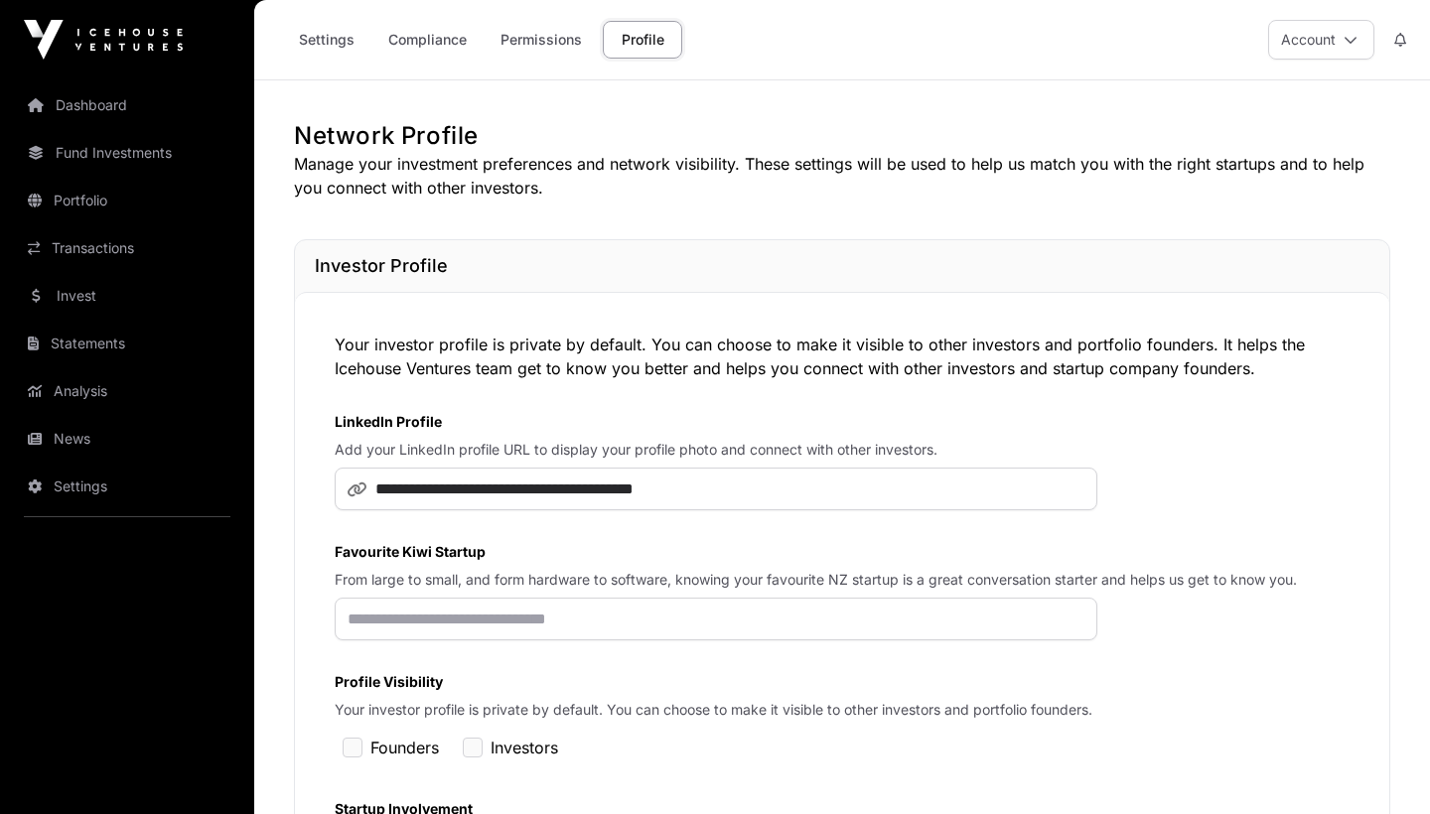
click at [1350, 50] on button "Account" at bounding box center [1321, 40] width 106 height 40
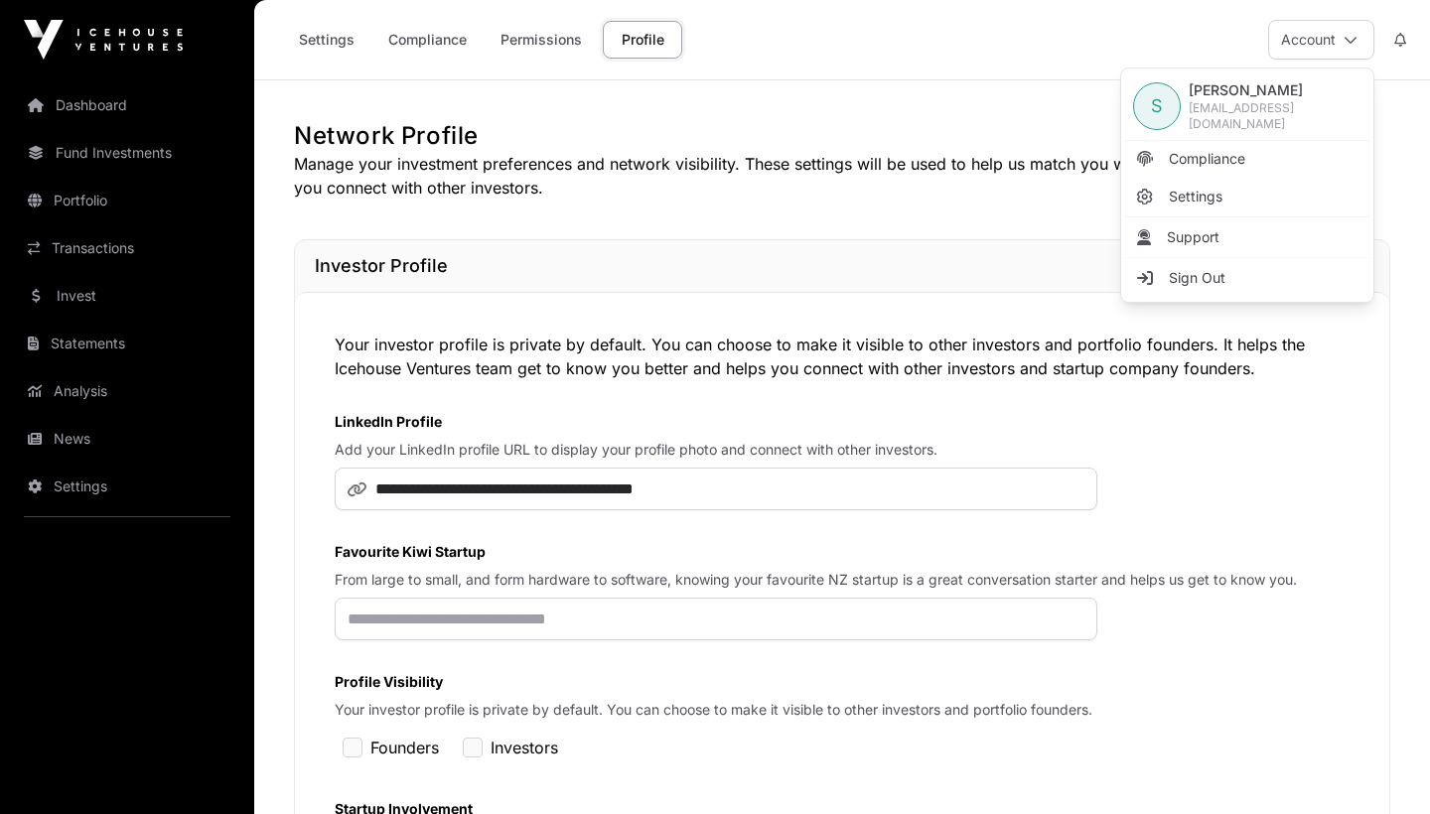
click at [1222, 157] on span "Compliance" at bounding box center [1206, 159] width 76 height 20
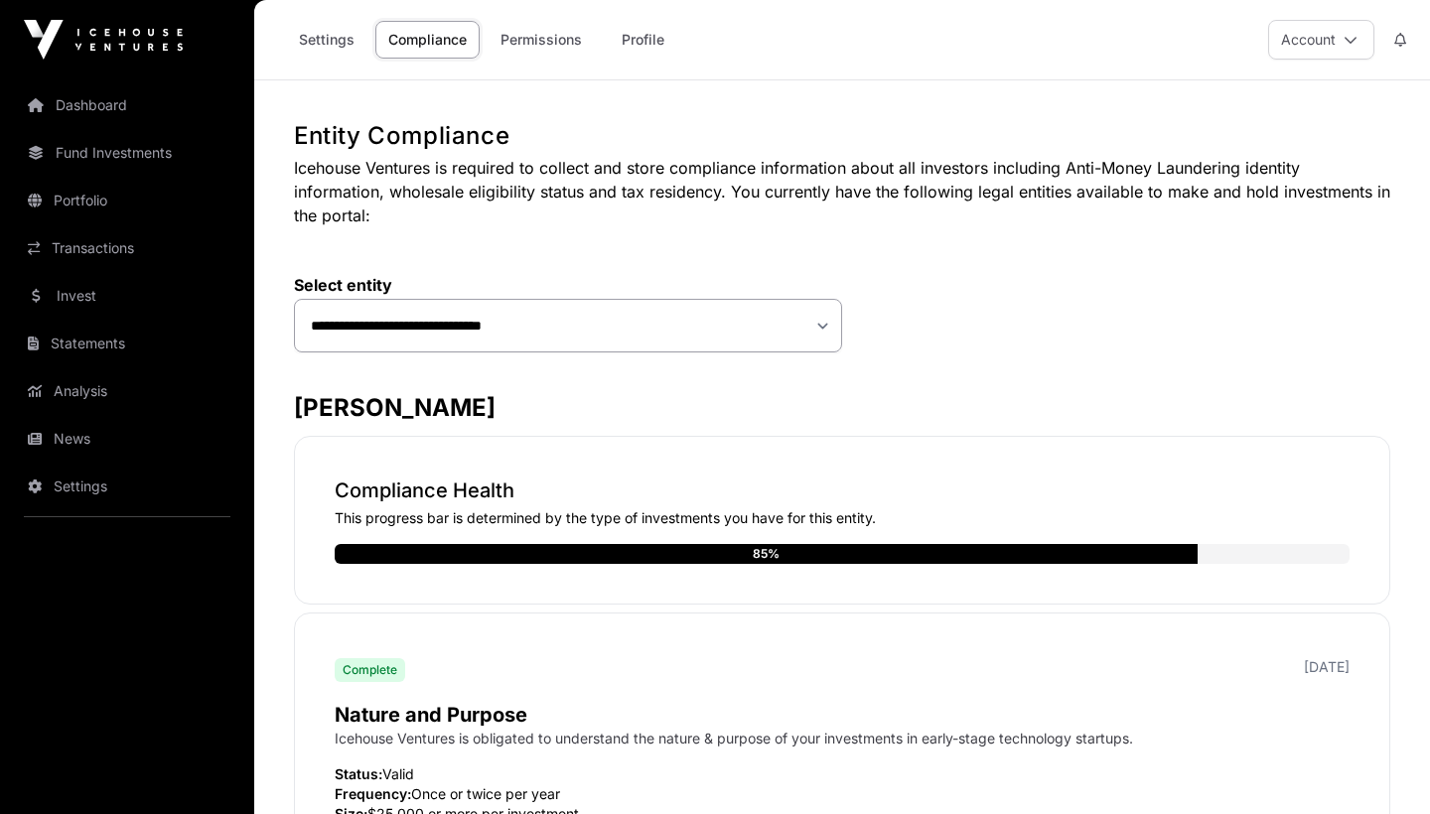
click at [327, 44] on link "Settings" at bounding box center [326, 40] width 81 height 38
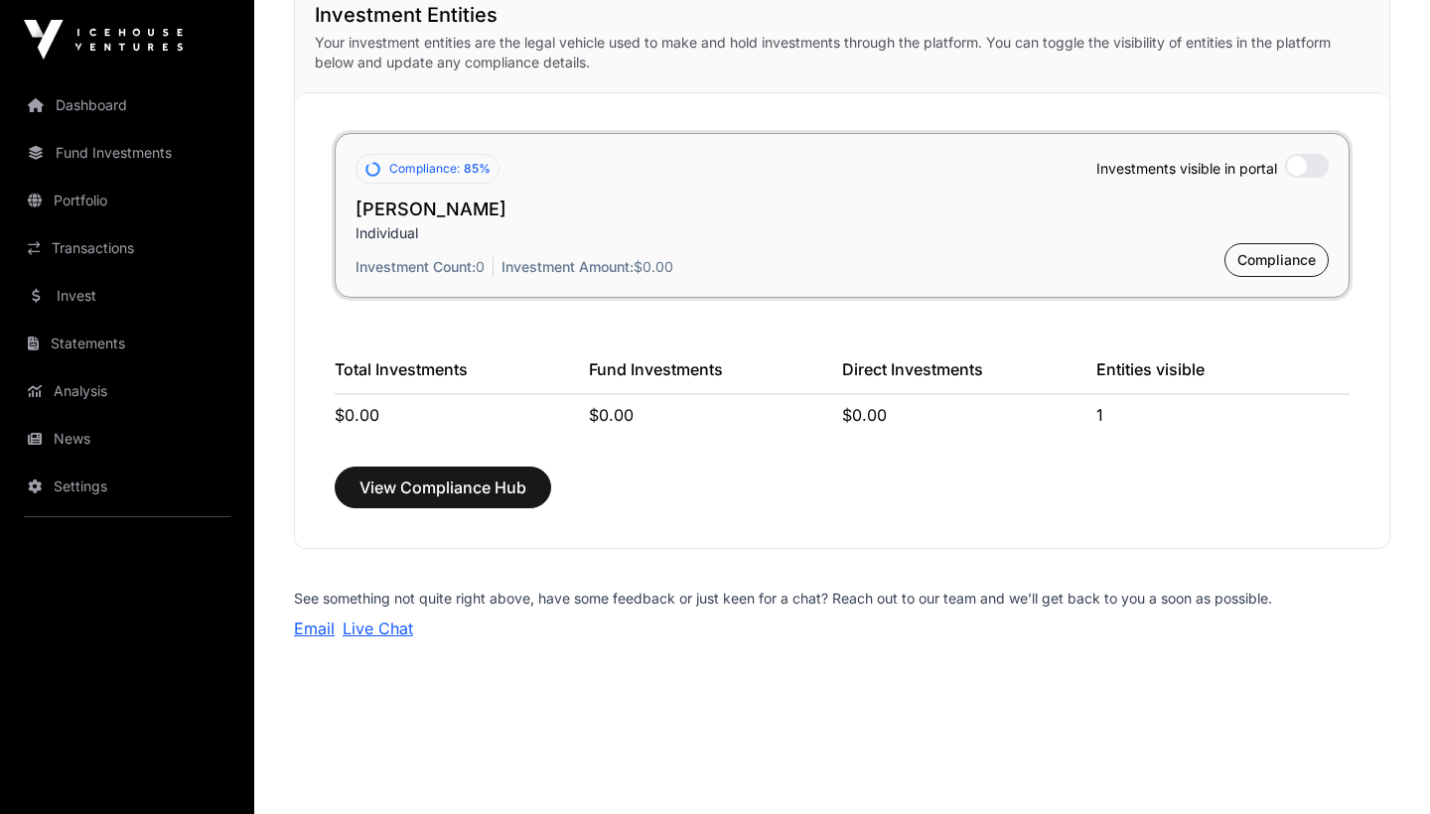
scroll to position [1533, 0]
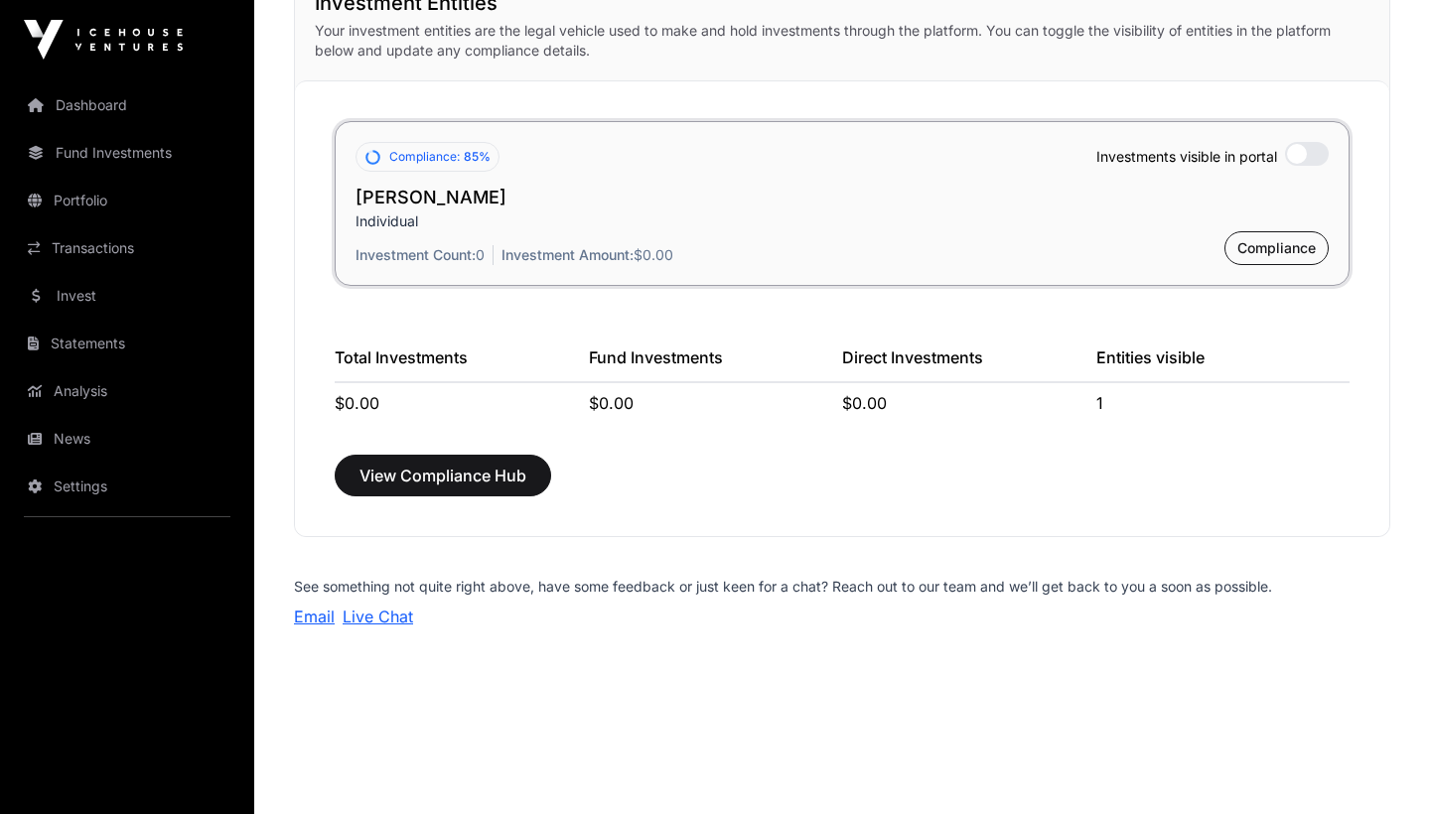
click at [1259, 254] on span "Compliance" at bounding box center [1276, 248] width 78 height 20
